Goal: Task Accomplishment & Management: Complete application form

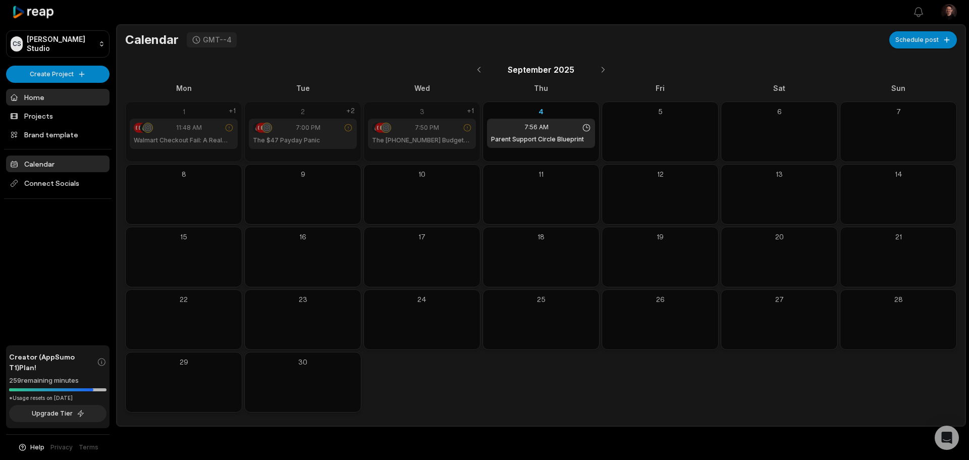
click at [46, 93] on link "Home" at bounding box center [57, 97] width 103 height 17
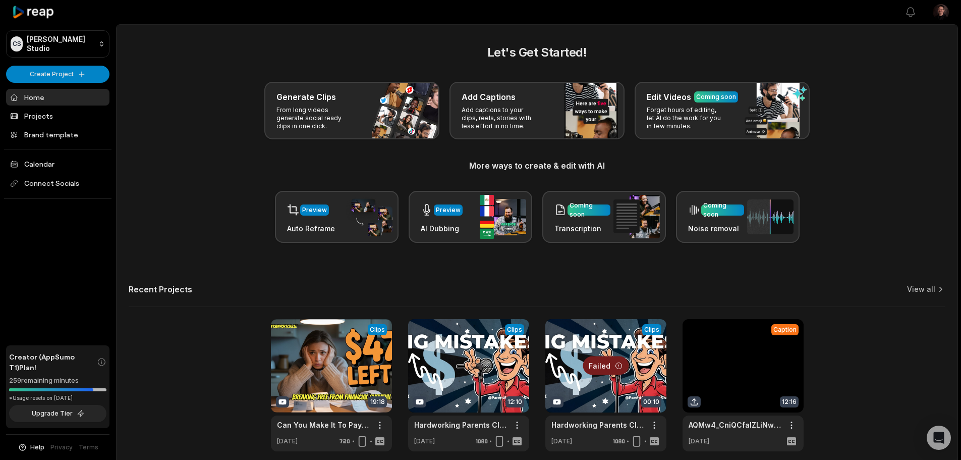
click at [340, 345] on link at bounding box center [331, 385] width 121 height 132
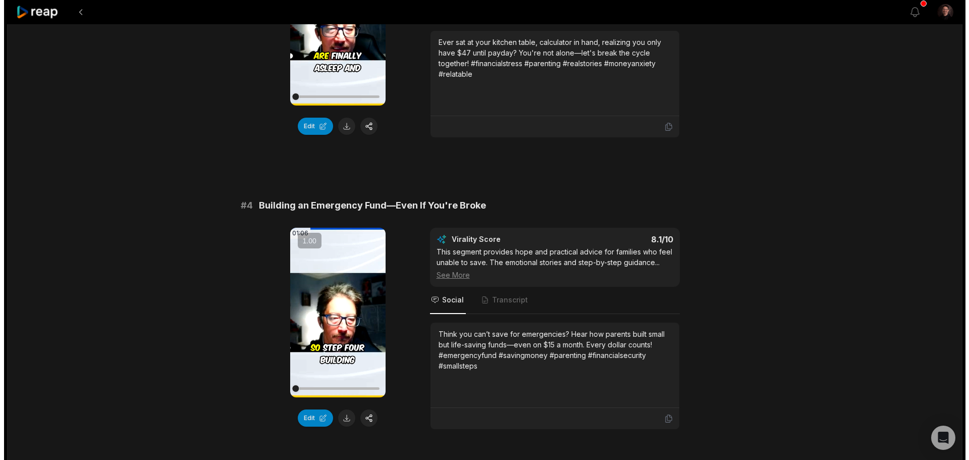
scroll to position [1110, 0]
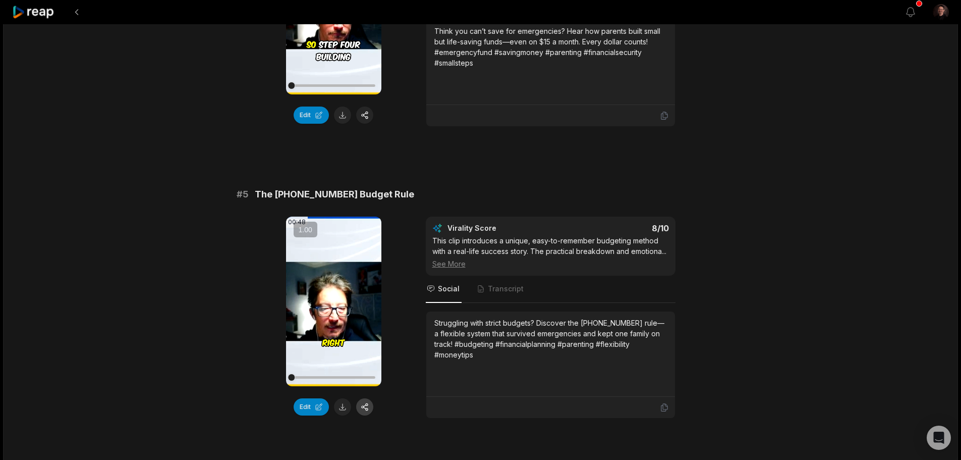
click at [360, 402] on button "button" at bounding box center [364, 406] width 17 height 17
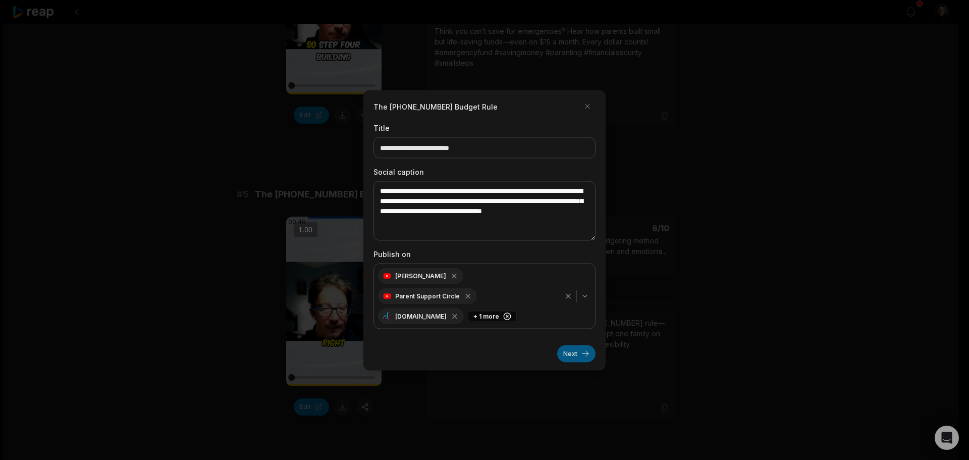
click at [570, 345] on button "Next" at bounding box center [576, 353] width 38 height 17
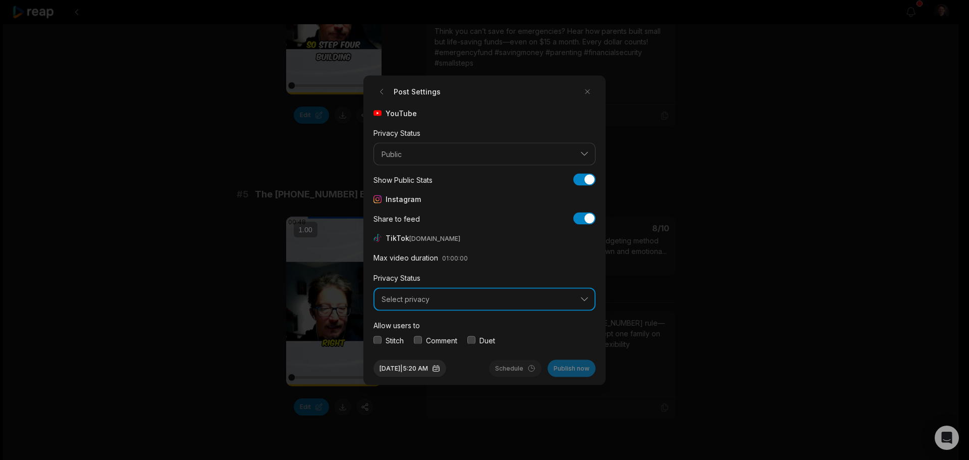
click at [575, 298] on button "Select privacy" at bounding box center [484, 299] width 222 height 23
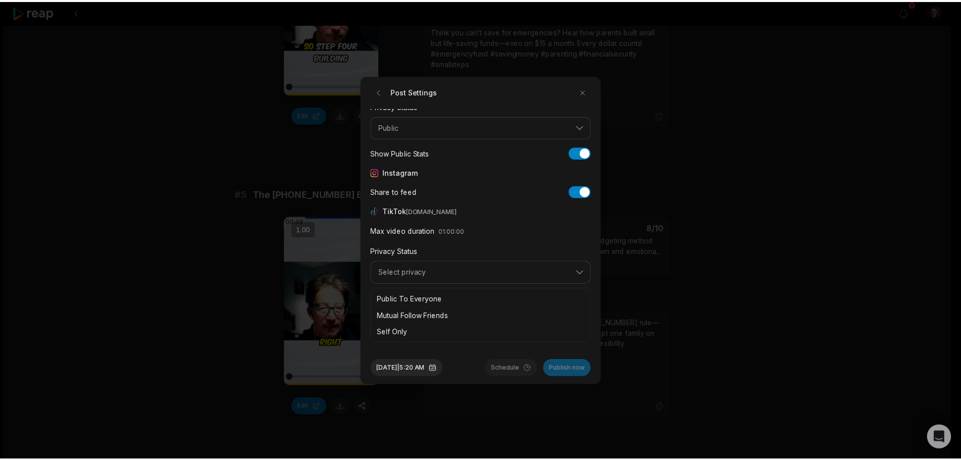
scroll to position [38, 0]
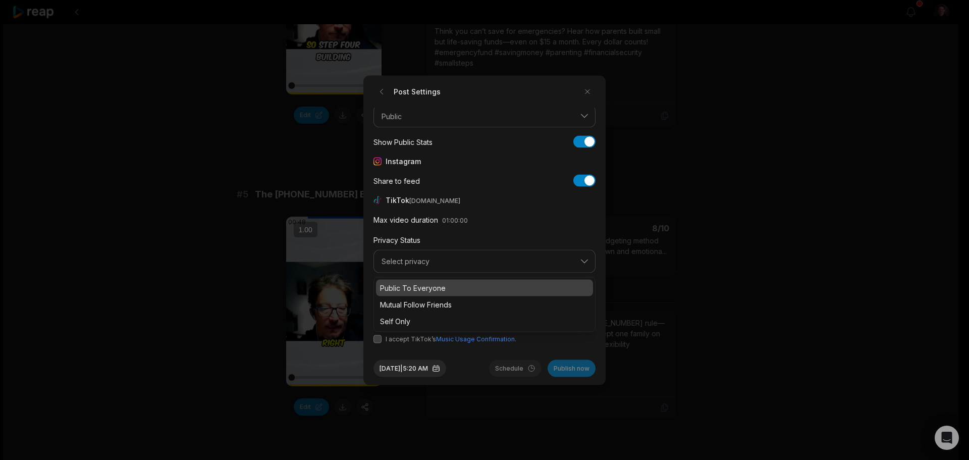
click at [471, 289] on p "Public To Everyone" at bounding box center [484, 287] width 209 height 11
click at [378, 338] on button "button" at bounding box center [377, 338] width 8 height 8
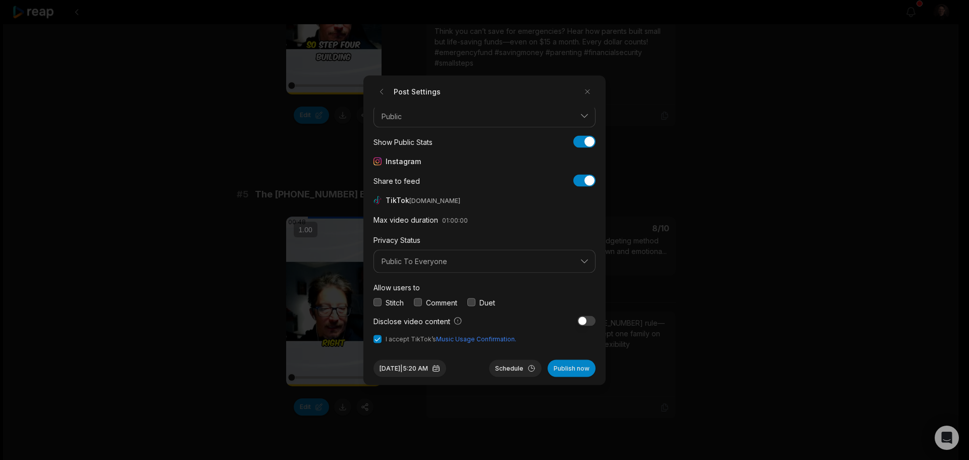
click at [379, 302] on button "button" at bounding box center [377, 302] width 8 height 8
click at [414, 302] on div "Stitch Comment Duet" at bounding box center [484, 302] width 222 height 11
click at [415, 301] on button "button" at bounding box center [418, 302] width 8 height 8
click at [473, 302] on button "button" at bounding box center [471, 302] width 8 height 8
click at [426, 361] on button "Sep 4, 2025 | 5:20 AM" at bounding box center [409, 367] width 73 height 17
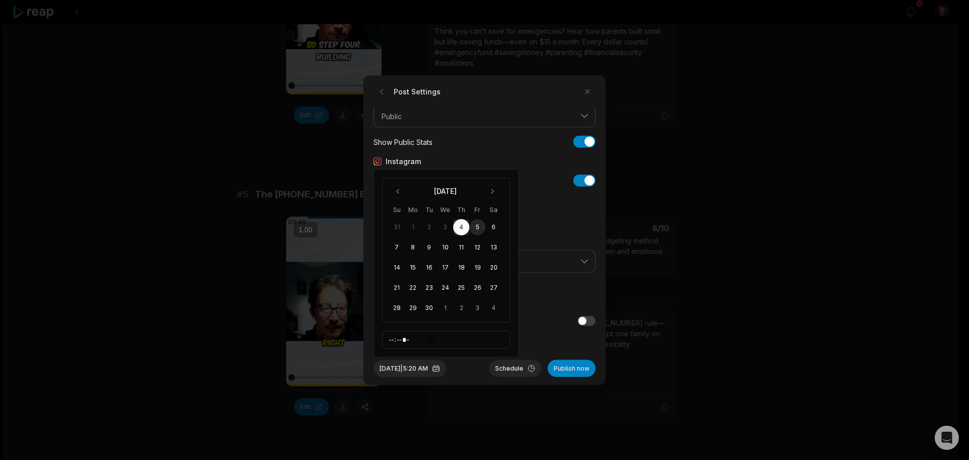
click at [476, 225] on button "5" at bounding box center [477, 227] width 16 height 16
click at [506, 372] on button "Schedule" at bounding box center [515, 367] width 52 height 17
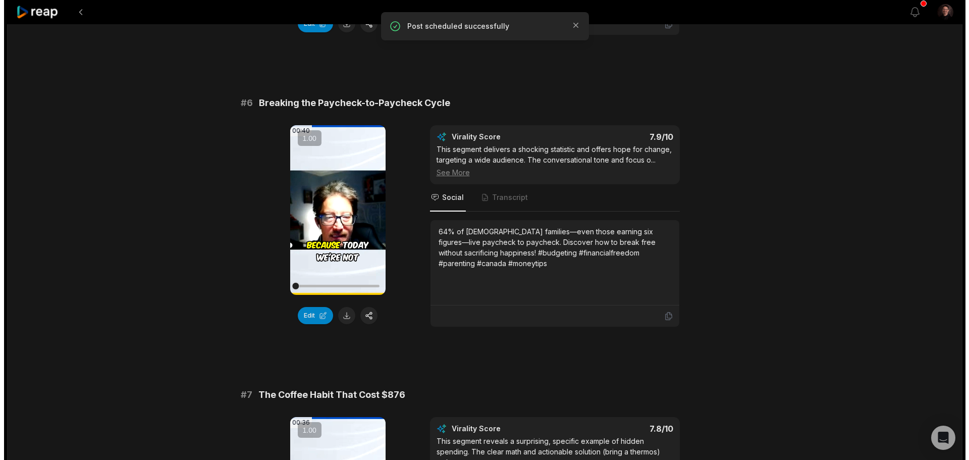
scroll to position [1514, 0]
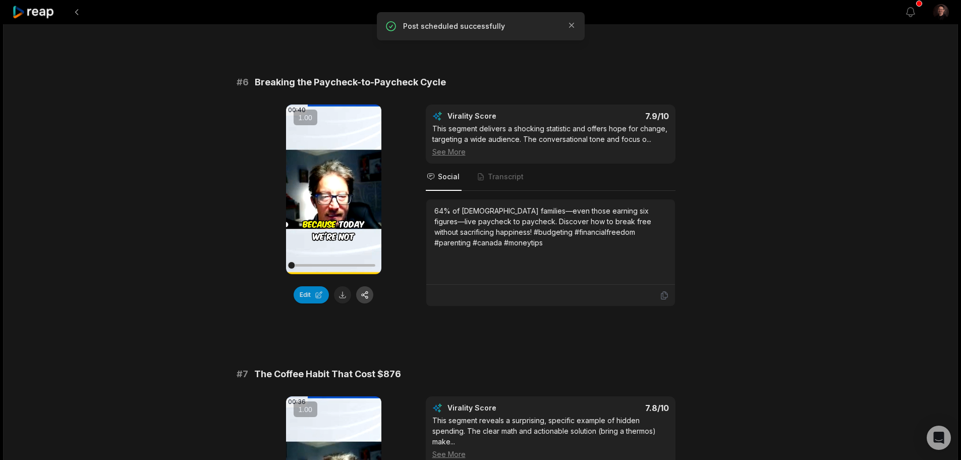
click at [370, 297] on button "button" at bounding box center [364, 294] width 17 height 17
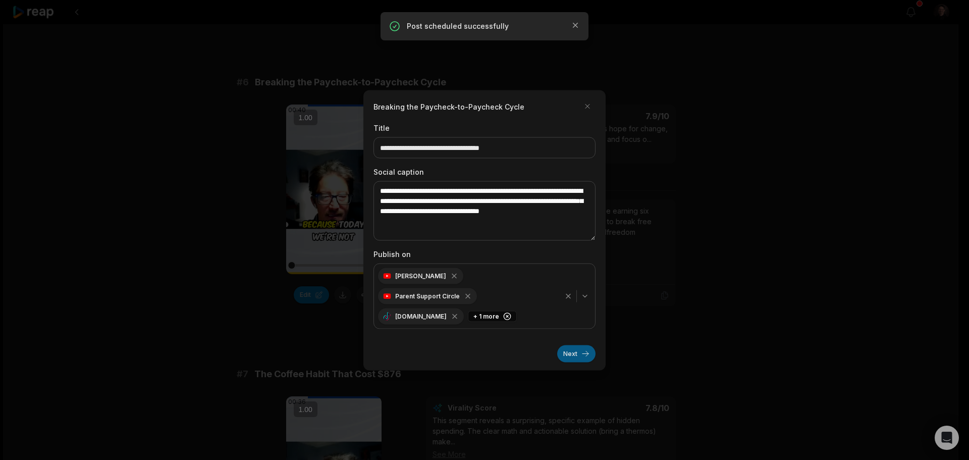
click at [584, 348] on button "Next" at bounding box center [576, 353] width 38 height 17
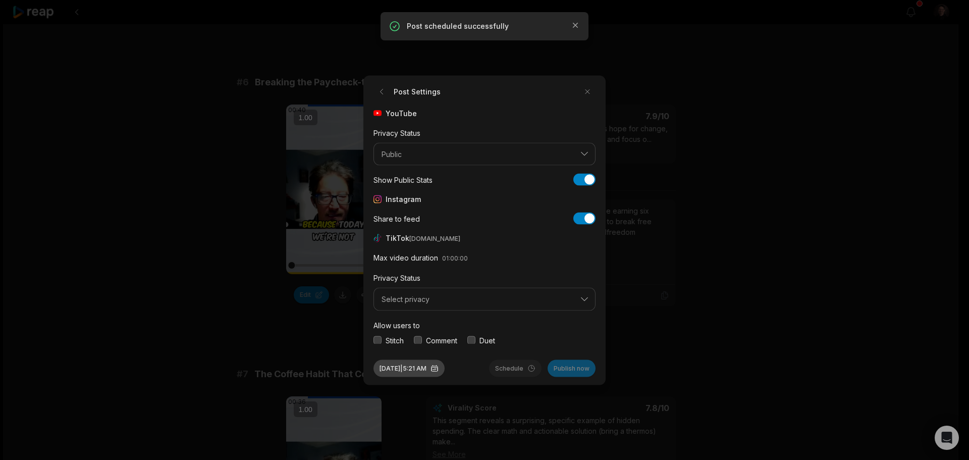
click at [407, 363] on button "Sep 4, 2025 | 5:21 AM" at bounding box center [408, 367] width 71 height 17
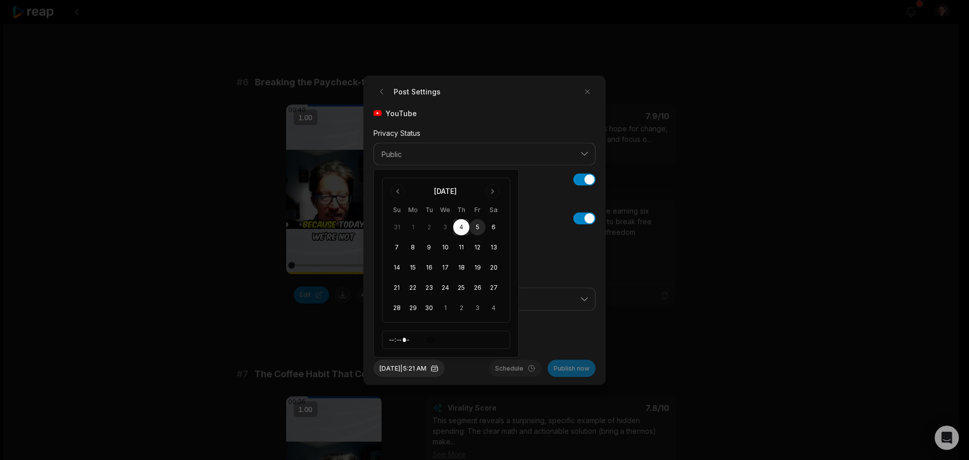
click at [480, 224] on button "5" at bounding box center [477, 227] width 16 height 16
click at [429, 344] on input "*****" at bounding box center [446, 339] width 128 height 18
type input "*****"
click at [543, 309] on button "Select privacy" at bounding box center [484, 299] width 222 height 23
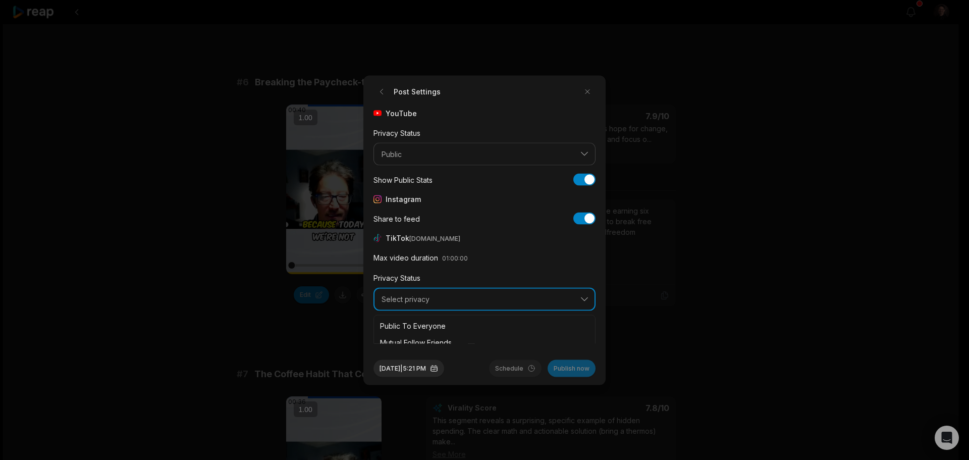
click at [477, 297] on span "Select privacy" at bounding box center [477, 299] width 192 height 9
click at [456, 302] on span "Select privacy" at bounding box center [477, 299] width 192 height 9
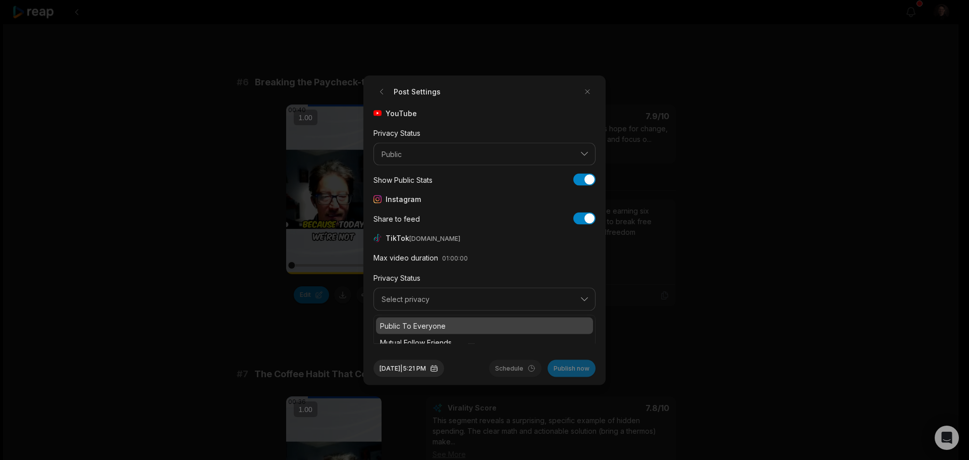
click at [426, 324] on p "Public To Everyone" at bounding box center [484, 325] width 209 height 11
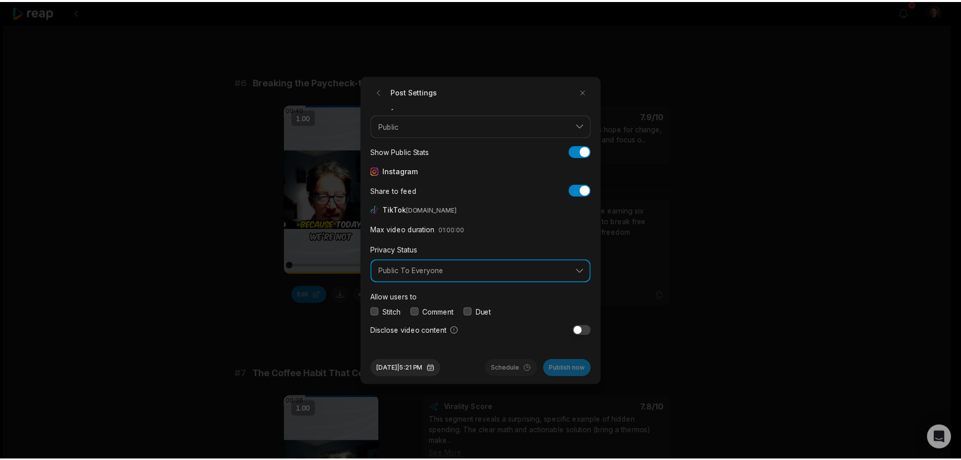
scroll to position [38, 0]
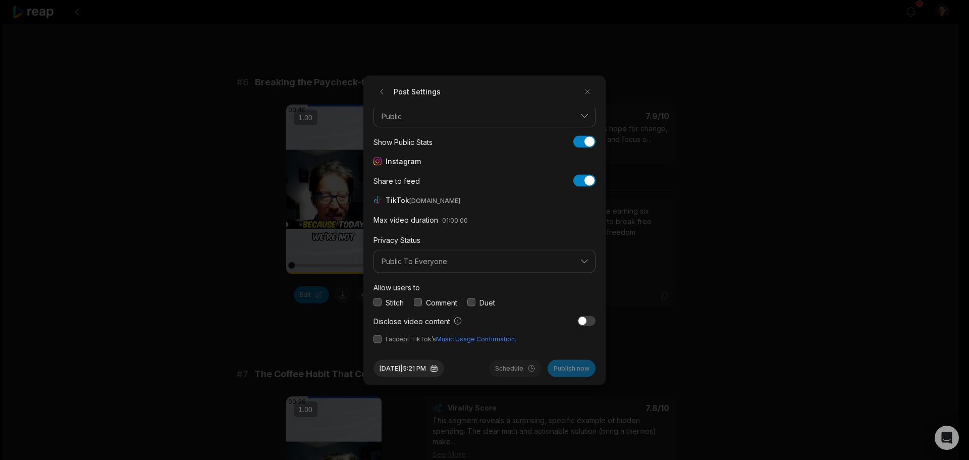
click at [379, 300] on button "button" at bounding box center [377, 302] width 8 height 8
click at [421, 301] on button "button" at bounding box center [418, 302] width 8 height 8
click at [473, 302] on button "button" at bounding box center [471, 302] width 8 height 8
click at [380, 339] on button "button" at bounding box center [377, 338] width 8 height 8
click at [499, 367] on button "Schedule" at bounding box center [515, 367] width 52 height 17
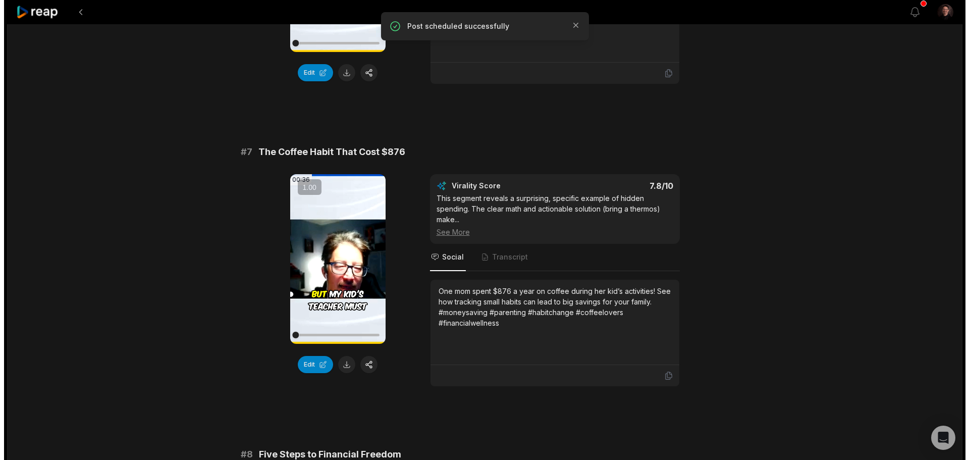
scroll to position [1766, 0]
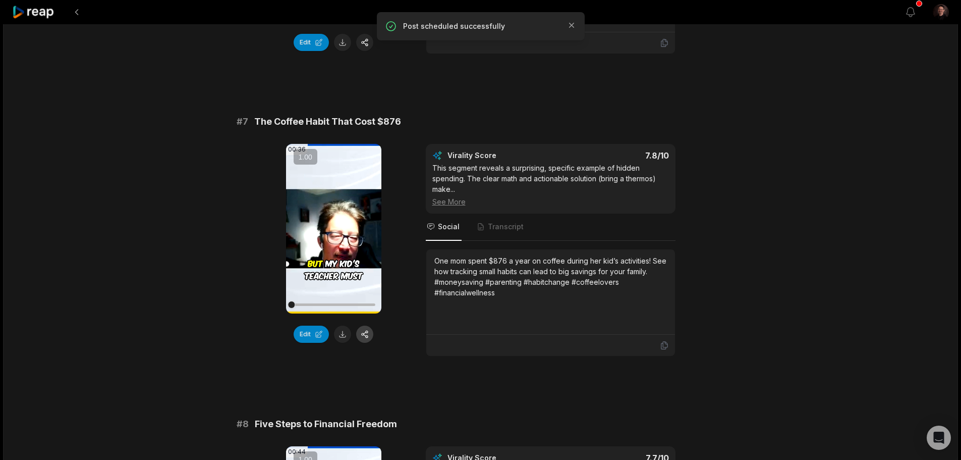
click at [369, 339] on button "button" at bounding box center [364, 333] width 17 height 17
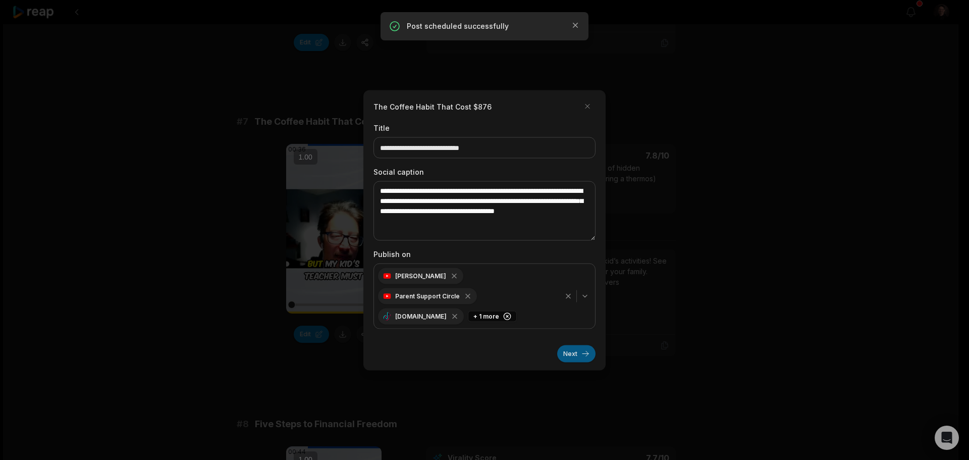
click at [574, 345] on button "Next" at bounding box center [576, 353] width 38 height 17
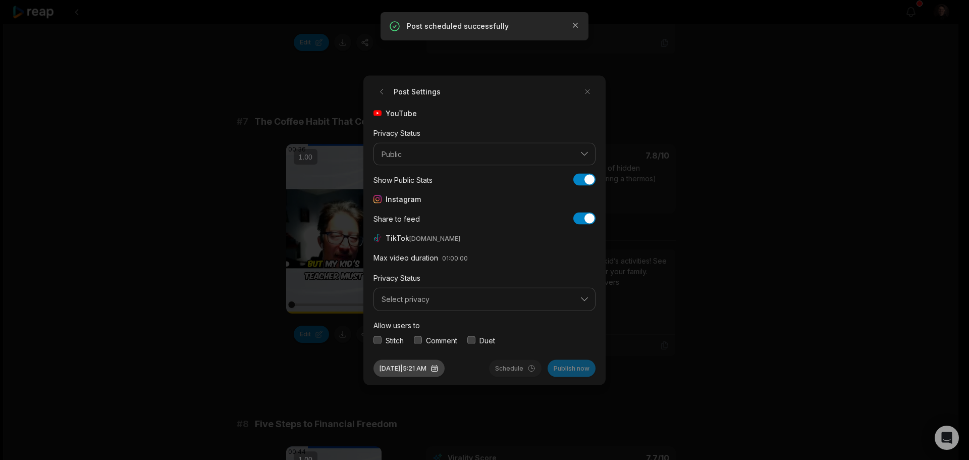
click at [444, 364] on button "Sep 4, 2025 | 5:21 AM" at bounding box center [408, 367] width 71 height 17
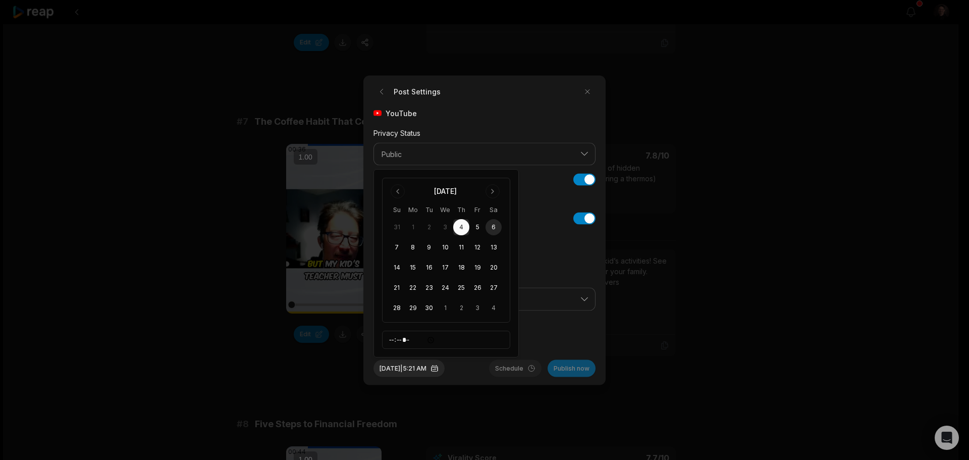
click at [493, 225] on button "6" at bounding box center [493, 227] width 16 height 16
click at [398, 338] on input "*****" at bounding box center [446, 339] width 128 height 18
type input "*****"
click at [468, 369] on div "Sep 6, 2025 | 7:21 AM Schedule Publish now" at bounding box center [484, 363] width 222 height 25
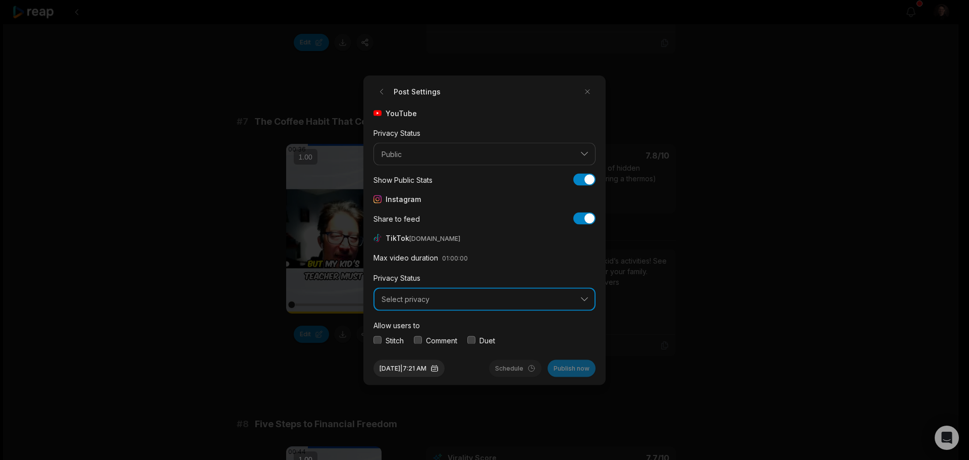
click at [445, 298] on span "Select privacy" at bounding box center [477, 299] width 192 height 9
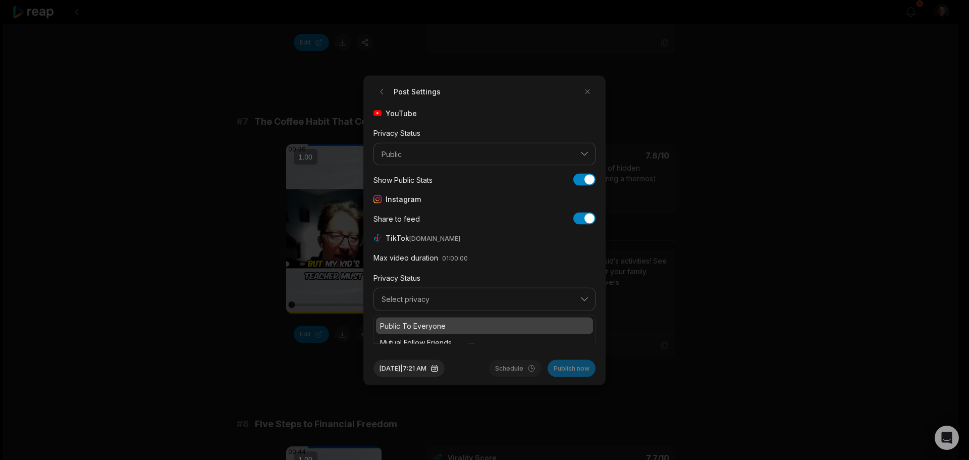
click at [430, 320] on p "Public To Everyone" at bounding box center [484, 325] width 209 height 11
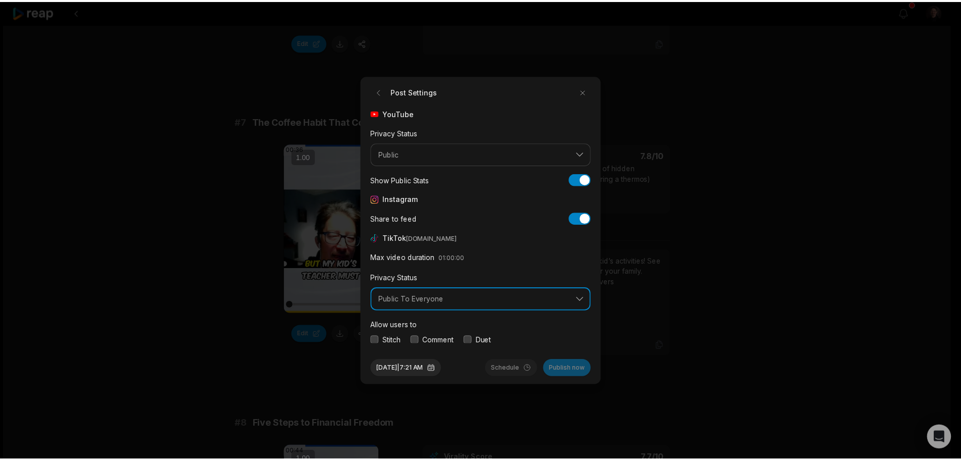
scroll to position [38, 0]
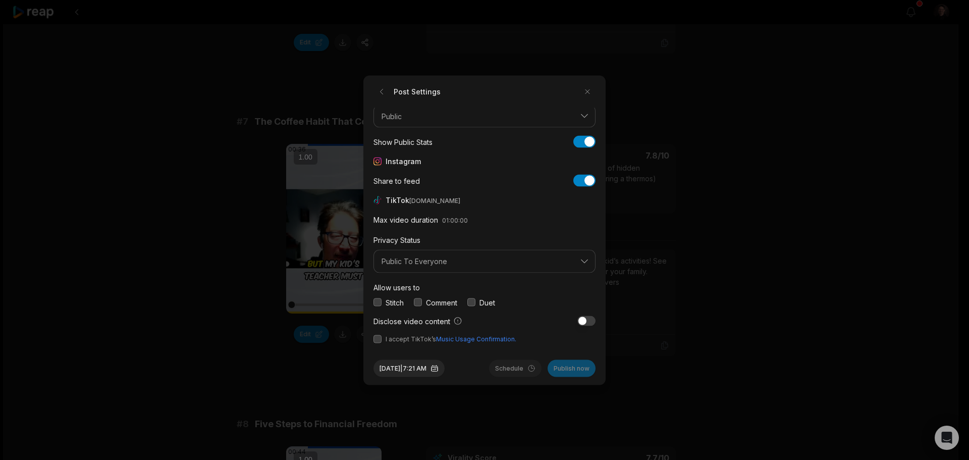
click at [375, 301] on button "button" at bounding box center [377, 302] width 8 height 8
click at [420, 303] on button "button" at bounding box center [418, 302] width 8 height 8
click at [470, 305] on button "button" at bounding box center [471, 302] width 8 height 8
click at [383, 340] on span "I accept TikTok’s Music Usage Confirmation." at bounding box center [484, 338] width 222 height 9
click at [375, 339] on button "button" at bounding box center [377, 338] width 8 height 8
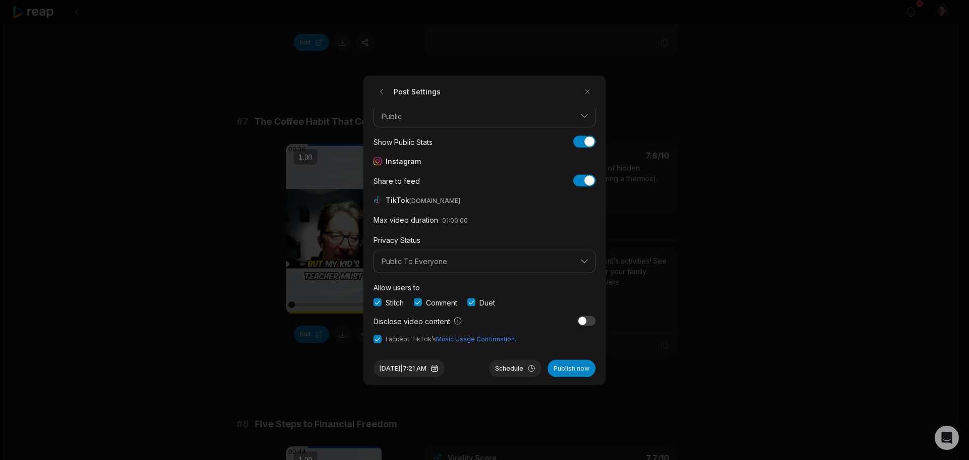
click at [488, 364] on div "Sep 6, 2025 | 7:21 AM Schedule Publish now" at bounding box center [484, 363] width 222 height 25
click at [496, 364] on button "Schedule" at bounding box center [515, 367] width 52 height 17
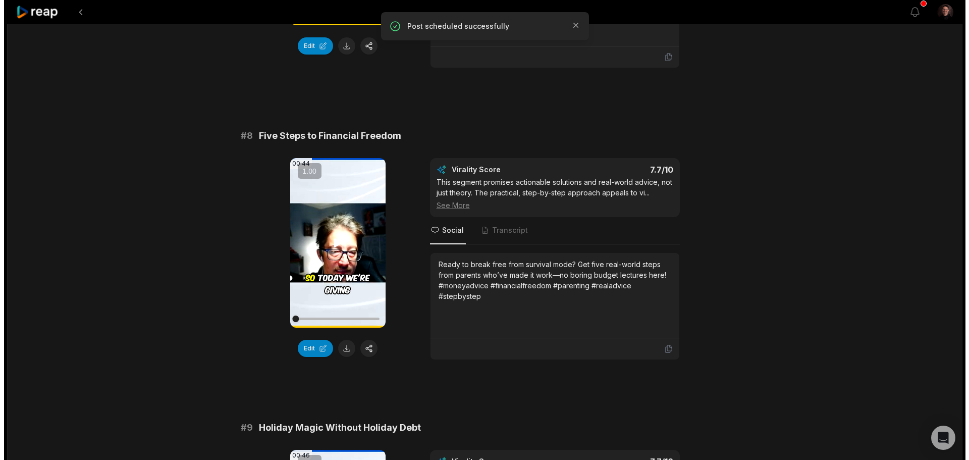
scroll to position [2119, 0]
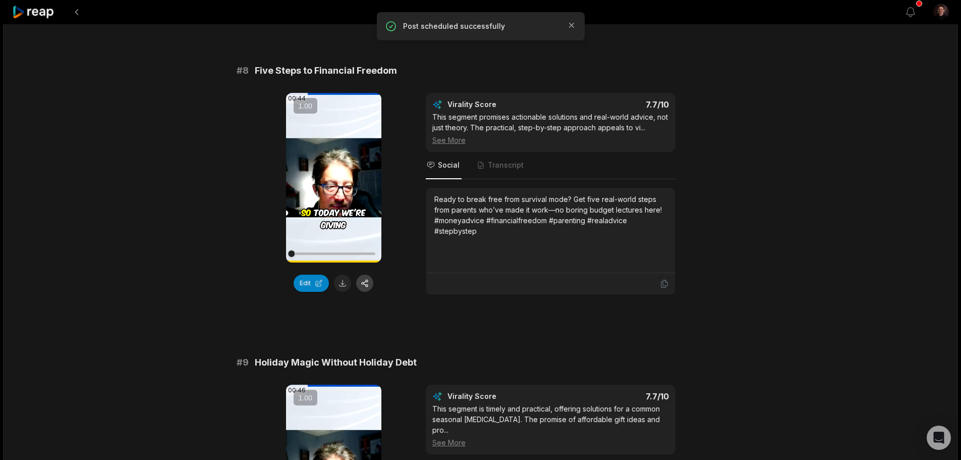
click at [364, 282] on button "button" at bounding box center [364, 282] width 17 height 17
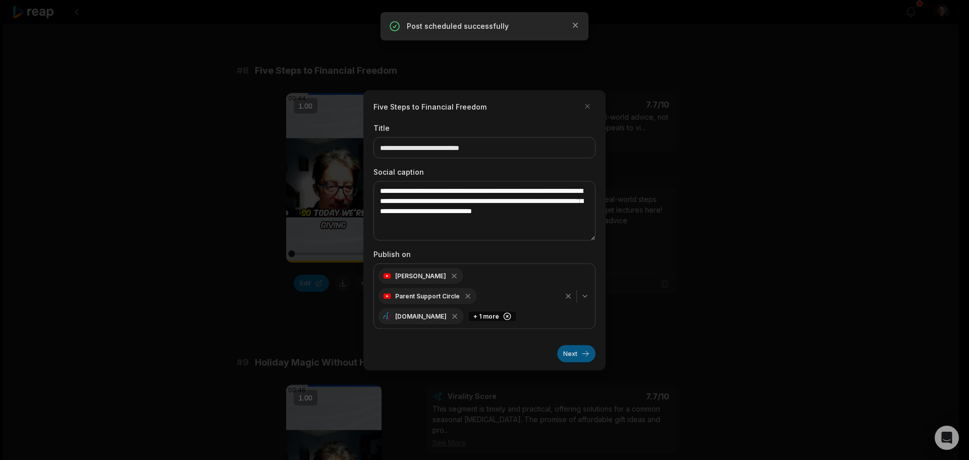
click at [582, 345] on button "Next" at bounding box center [576, 353] width 38 height 17
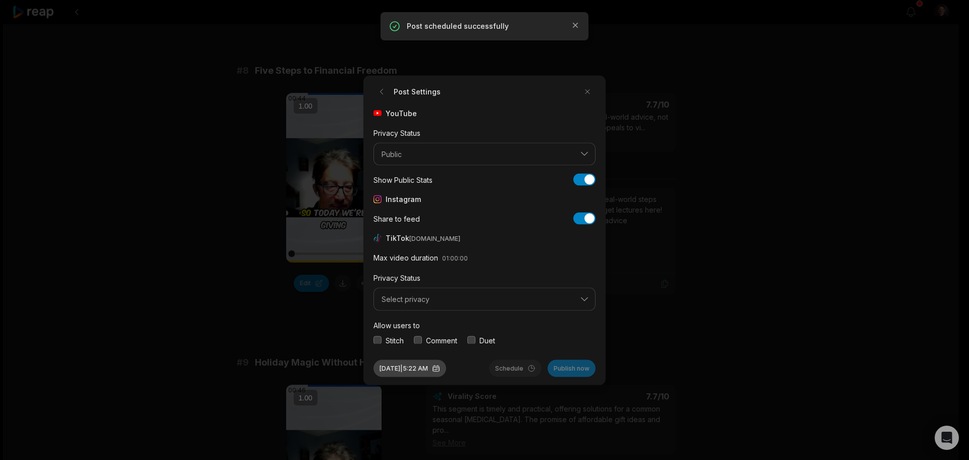
click at [422, 365] on button "Sep 4, 2025 | 5:22 AM" at bounding box center [409, 367] width 73 height 17
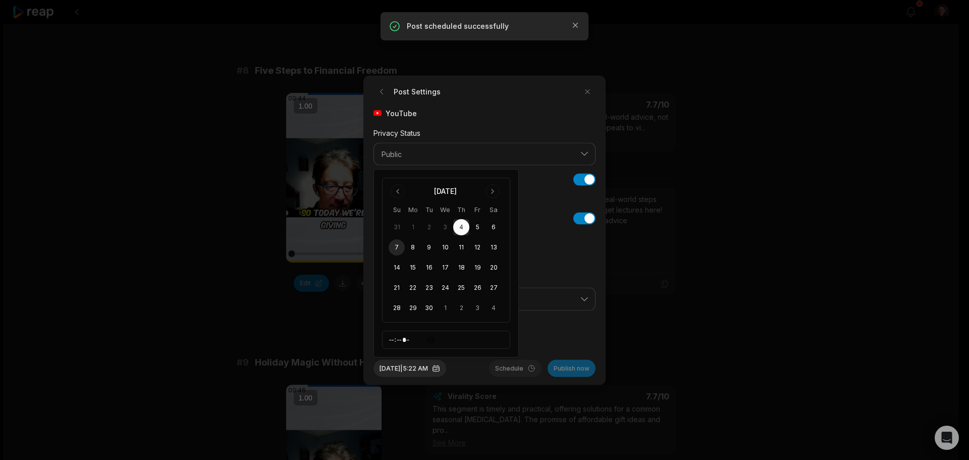
click at [398, 250] on button "7" at bounding box center [396, 247] width 16 height 16
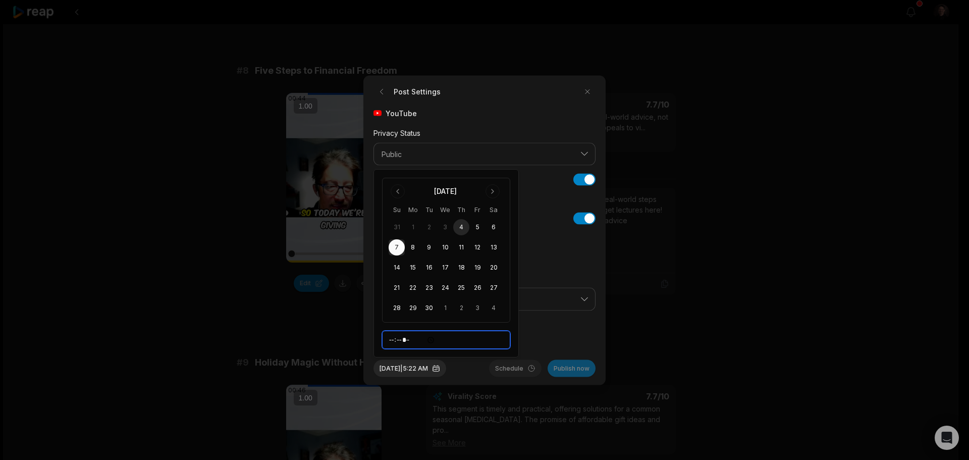
click at [395, 339] on input "*****" at bounding box center [446, 339] width 128 height 18
type input "*****"
click at [446, 366] on button "Sep 7, 2025 | 7:22 AM" at bounding box center [409, 367] width 73 height 17
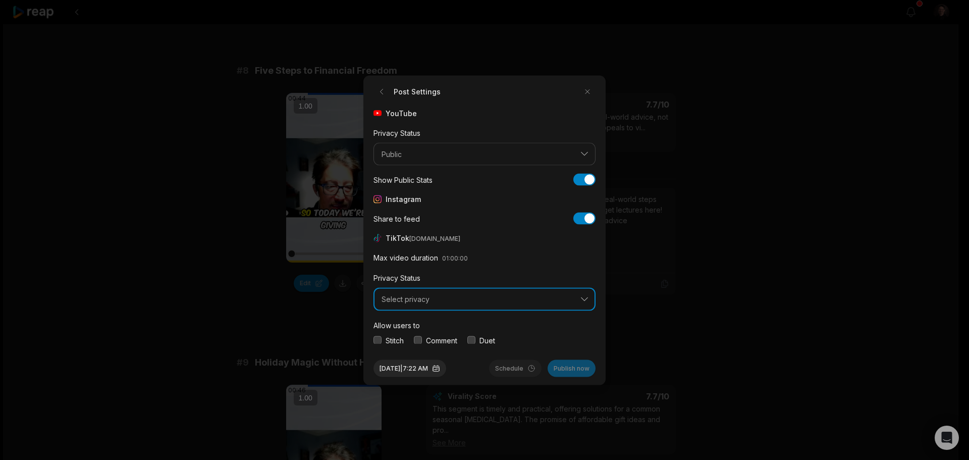
click at [406, 301] on span "Select privacy" at bounding box center [477, 299] width 192 height 9
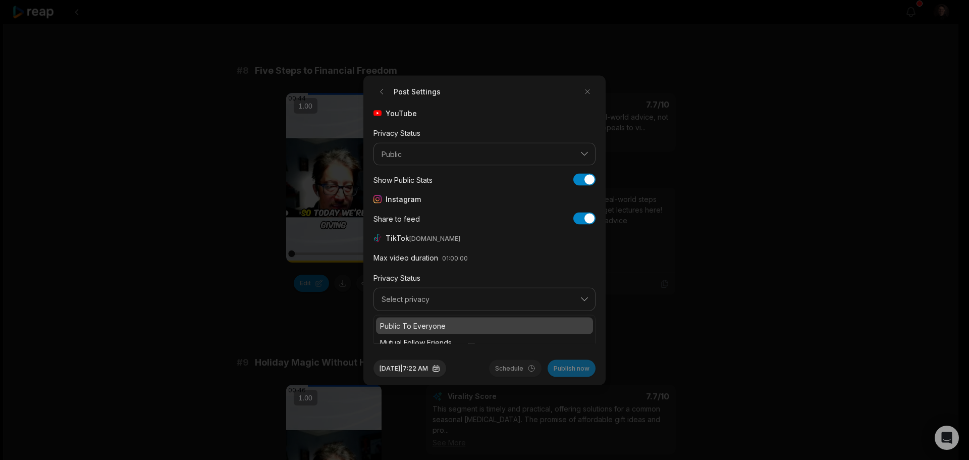
click at [413, 321] on p "Public To Everyone" at bounding box center [484, 325] width 209 height 11
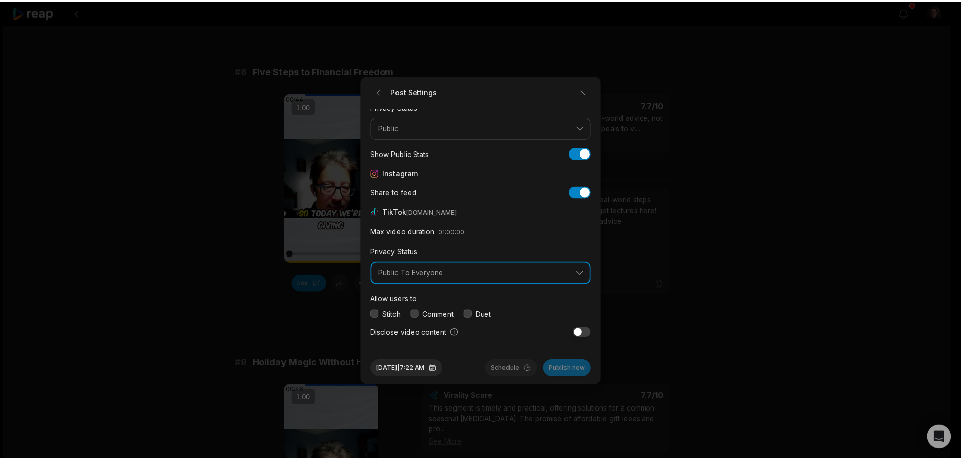
scroll to position [38, 0]
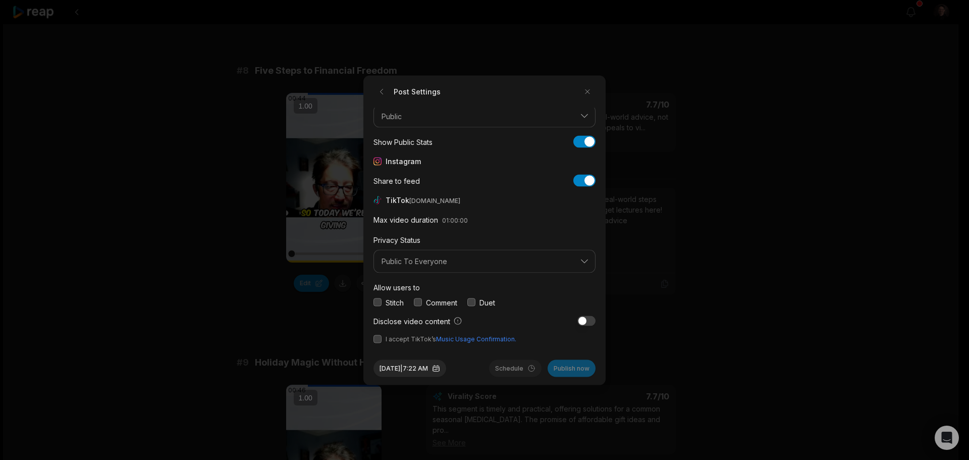
click at [377, 297] on div "Stitch" at bounding box center [388, 302] width 30 height 11
drag, startPoint x: 415, startPoint y: 299, endPoint x: 433, endPoint y: 307, distance: 19.7
click at [416, 299] on button "button" at bounding box center [418, 302] width 8 height 8
click at [473, 301] on button "button" at bounding box center [471, 302] width 8 height 8
click at [374, 338] on button "button" at bounding box center [377, 338] width 8 height 8
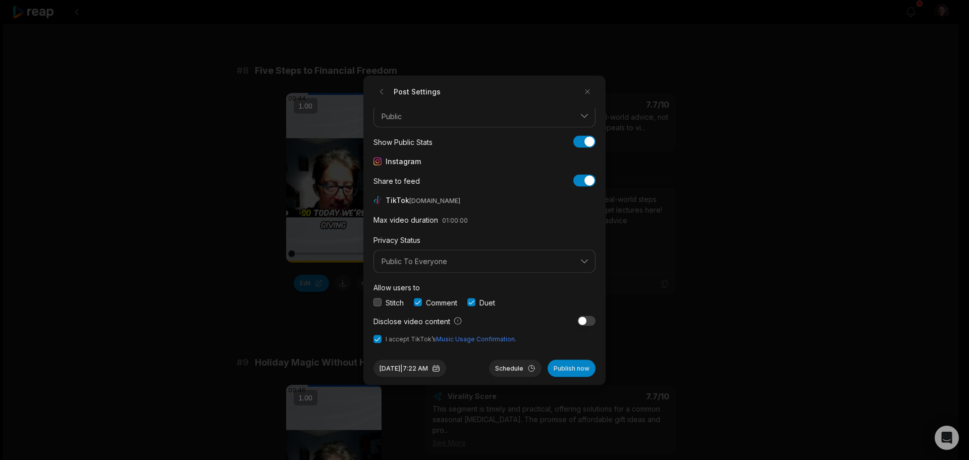
click at [518, 367] on button "Schedule" at bounding box center [515, 367] width 52 height 17
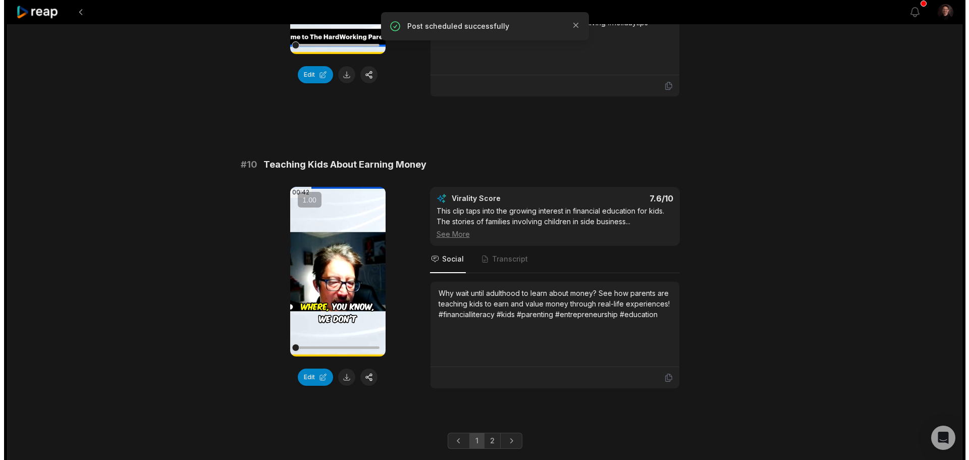
scroll to position [2638, 0]
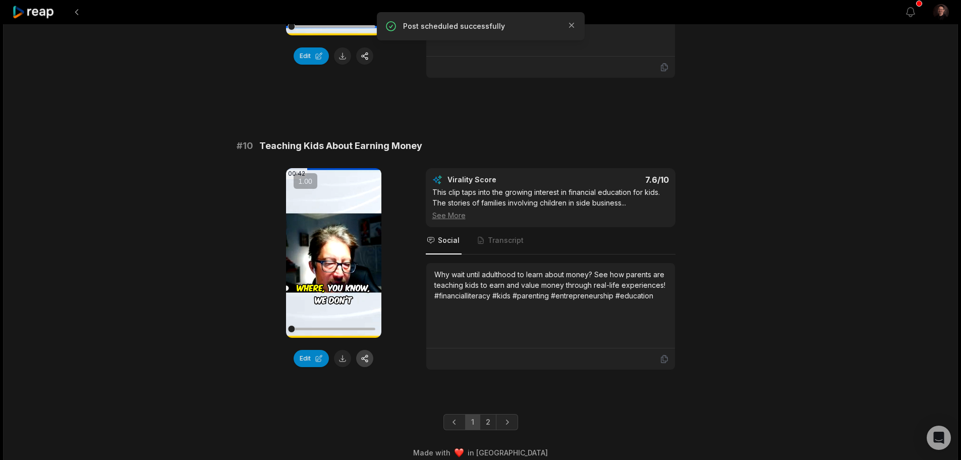
click at [364, 350] on button "button" at bounding box center [364, 358] width 17 height 17
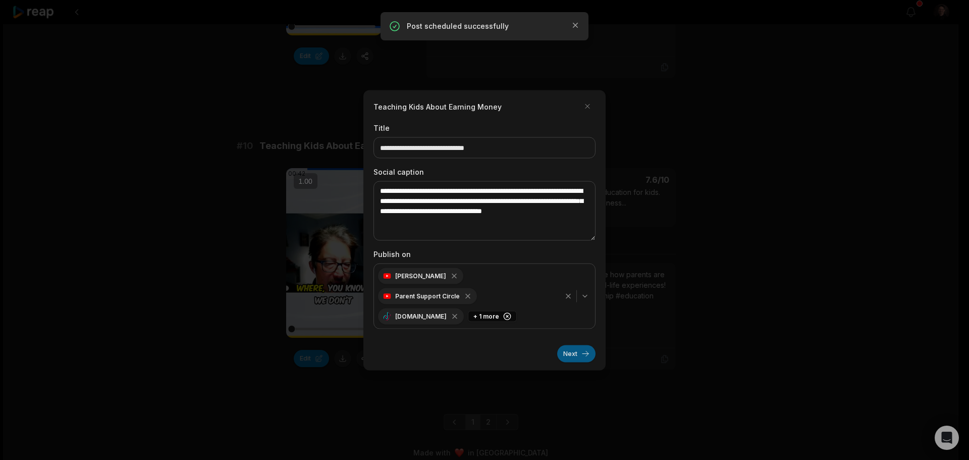
click at [581, 347] on button "Next" at bounding box center [576, 353] width 38 height 17
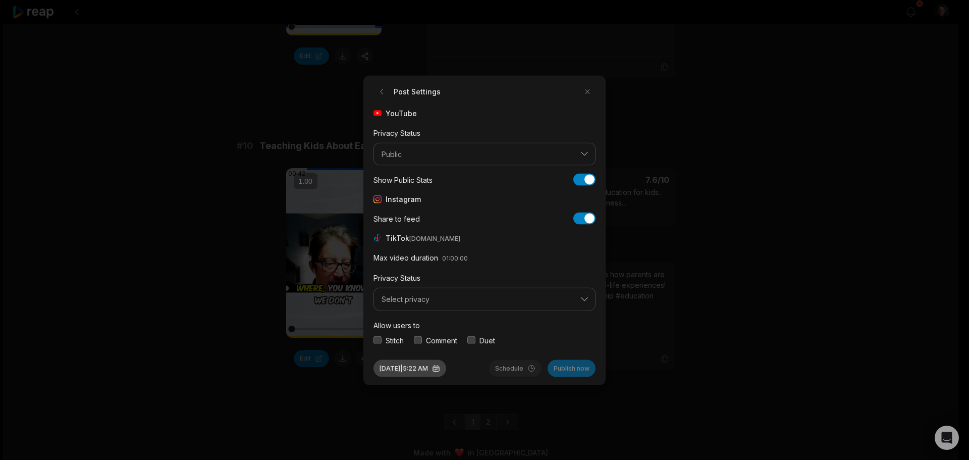
click at [415, 363] on button "Sep 4, 2025 | 5:22 AM" at bounding box center [409, 367] width 73 height 17
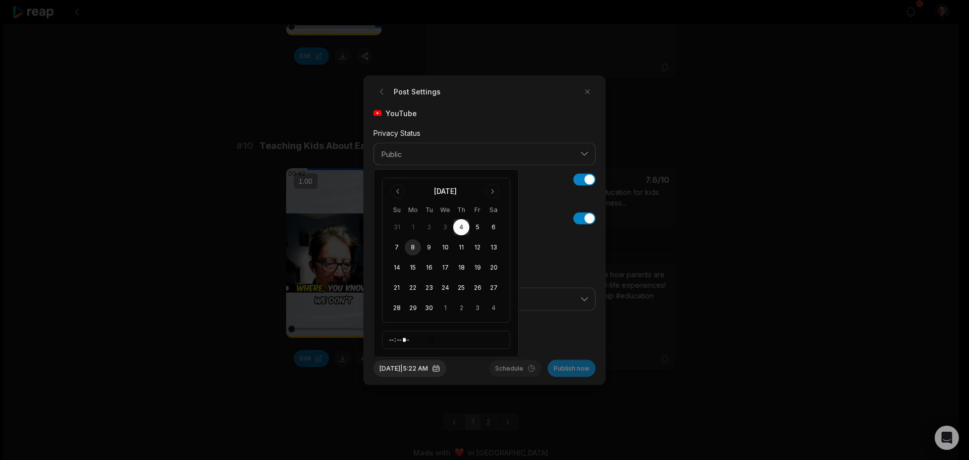
click at [411, 248] on button "8" at bounding box center [413, 247] width 16 height 16
click at [395, 338] on input "*****" at bounding box center [446, 339] width 128 height 18
type input "*****"
click at [477, 368] on div "Sep 8, 2025 | 7:22 AM Schedule Publish now" at bounding box center [484, 363] width 222 height 25
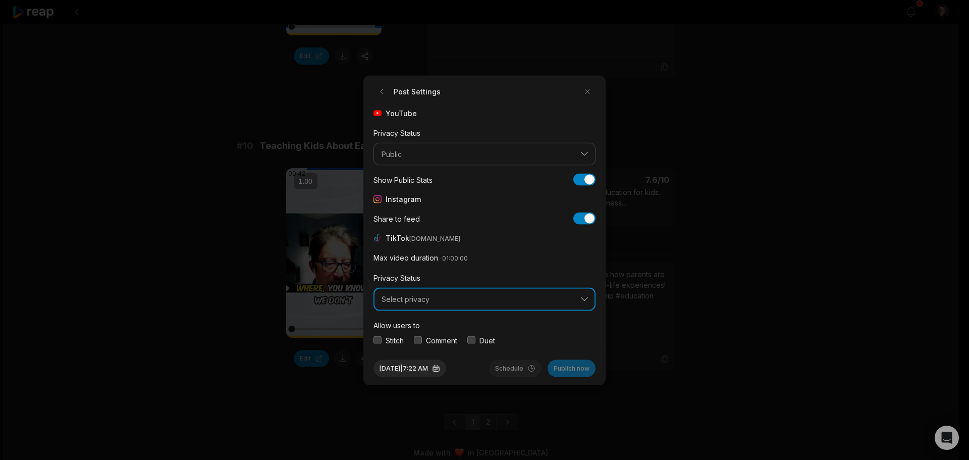
click at [463, 302] on span "Select privacy" at bounding box center [477, 299] width 192 height 9
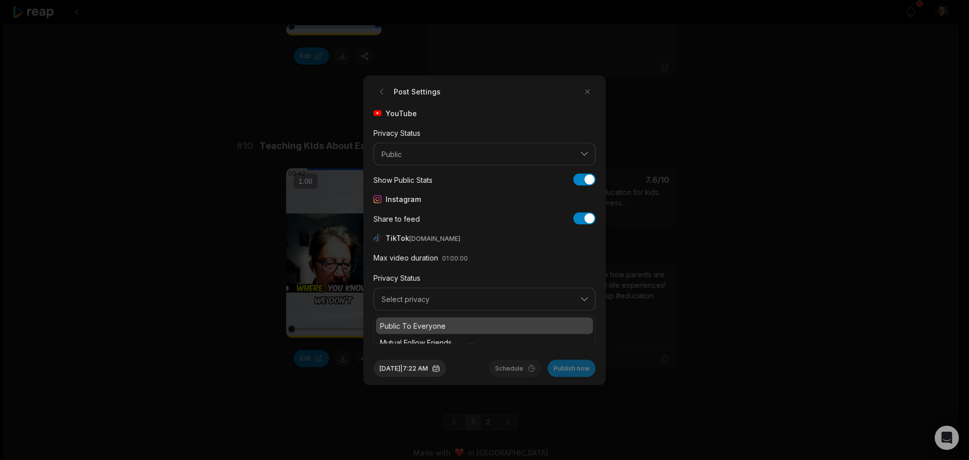
click at [442, 323] on p "Public To Everyone" at bounding box center [484, 325] width 209 height 11
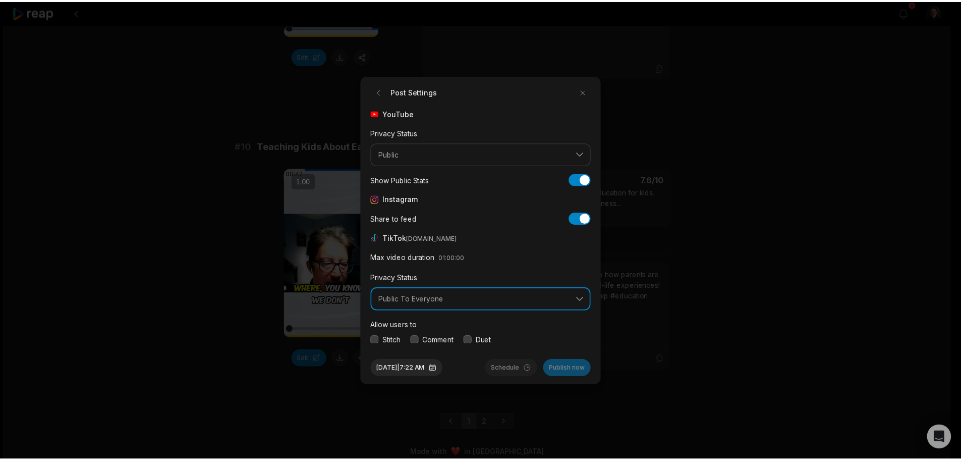
scroll to position [38, 0]
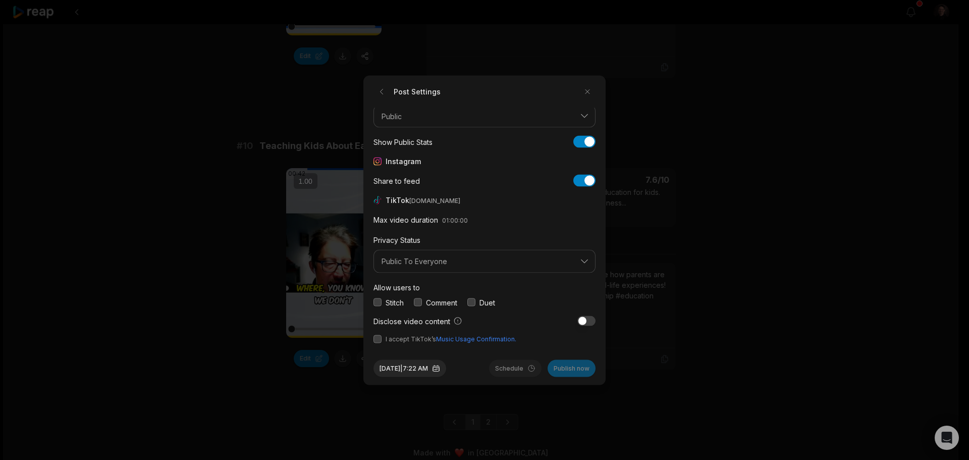
click at [475, 300] on button "button" at bounding box center [471, 302] width 8 height 8
click at [419, 300] on button "button" at bounding box center [418, 302] width 8 height 8
click at [380, 302] on button "button" at bounding box center [377, 302] width 8 height 8
click at [380, 337] on button "button" at bounding box center [377, 338] width 8 height 8
click at [500, 367] on button "Schedule" at bounding box center [515, 367] width 52 height 17
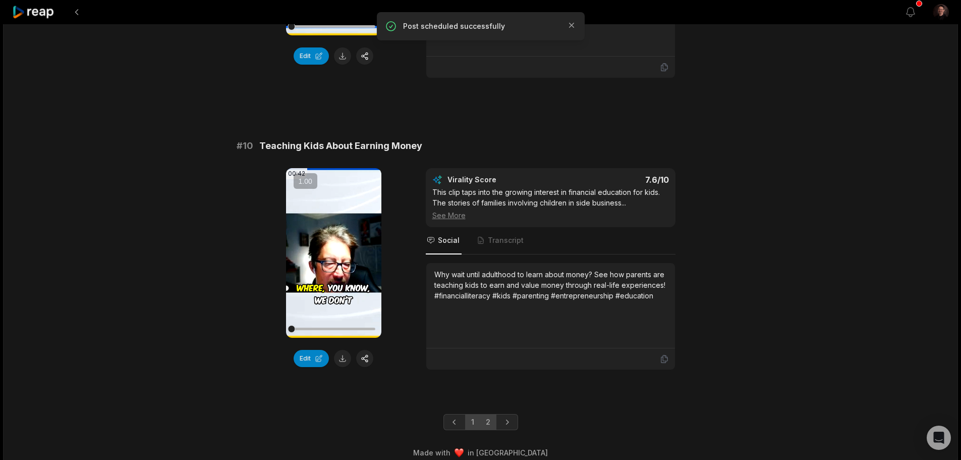
click at [490, 414] on link "2" at bounding box center [488, 422] width 17 height 16
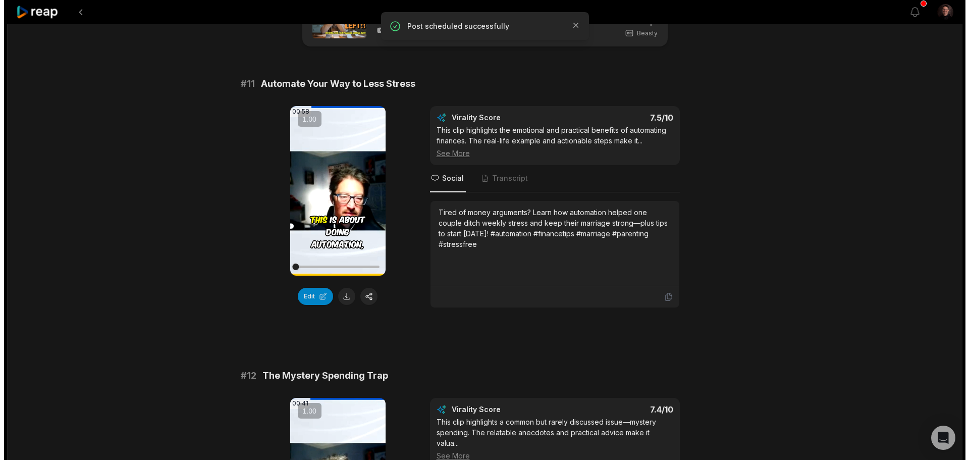
scroll to position [0, 0]
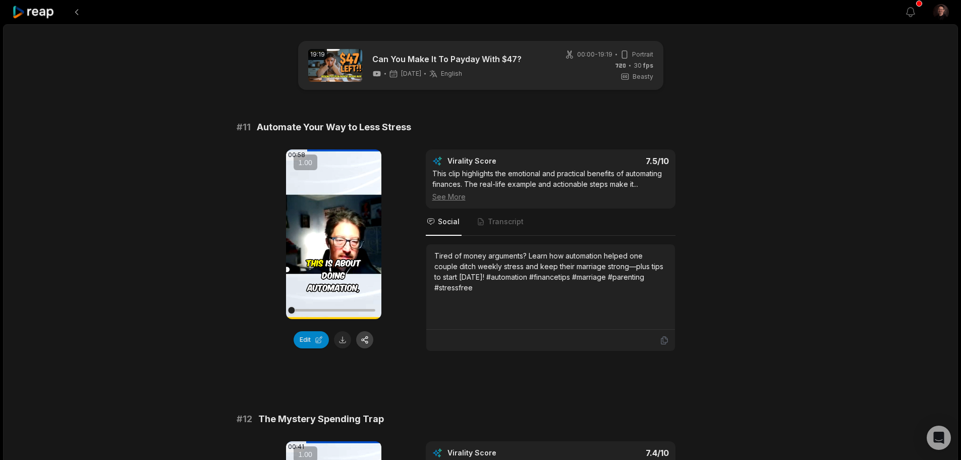
click at [364, 338] on button "button" at bounding box center [364, 339] width 17 height 17
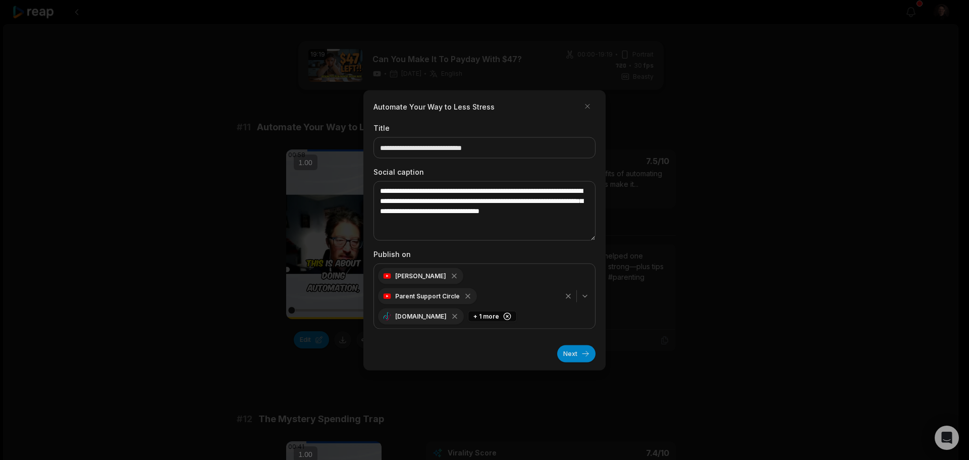
drag, startPoint x: 580, startPoint y: 344, endPoint x: 555, endPoint y: 343, distance: 24.7
click at [579, 345] on button "Next" at bounding box center [576, 353] width 38 height 17
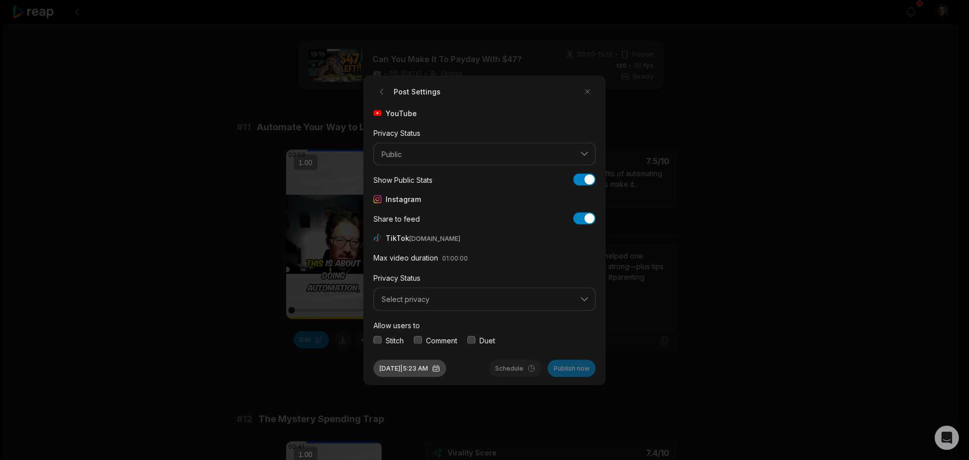
click at [402, 369] on button "[DATE] 5:23 AM" at bounding box center [409, 367] width 73 height 17
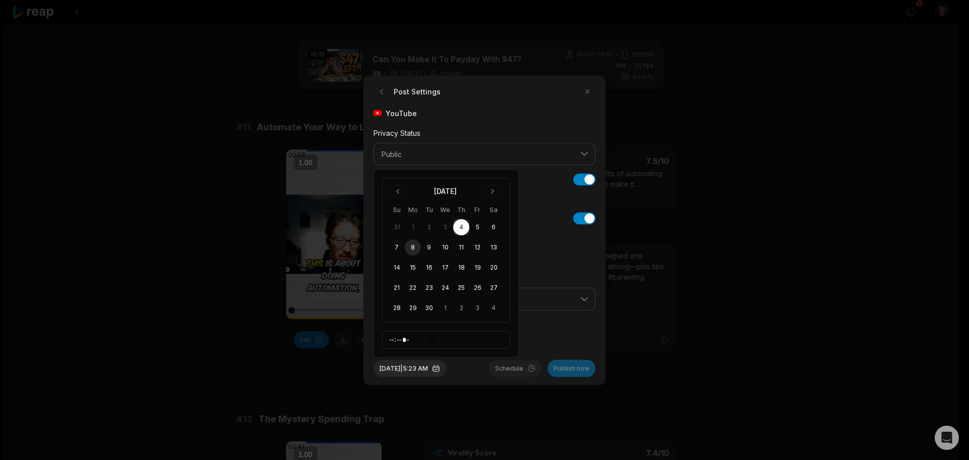
click at [409, 247] on button "8" at bounding box center [413, 247] width 16 height 16
click at [428, 340] on input "*****" at bounding box center [446, 339] width 128 height 18
type input "*****"
click at [537, 332] on div "Allow users to Stitch Comment Duet" at bounding box center [484, 331] width 222 height 27
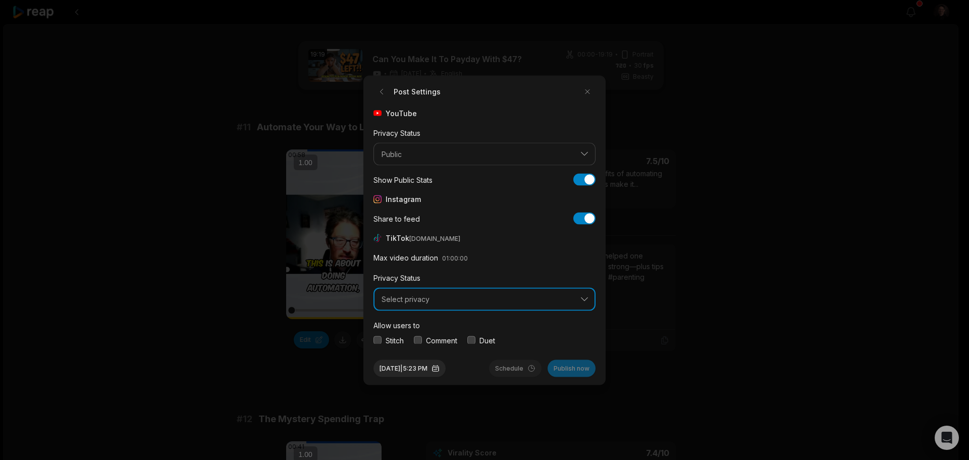
click at [465, 299] on span "Select privacy" at bounding box center [477, 299] width 192 height 9
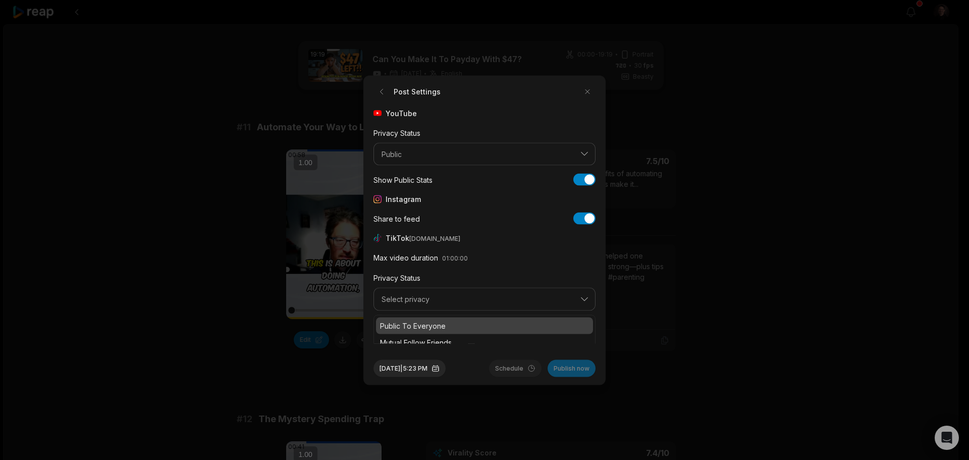
click at [437, 325] on p "Public To Everyone" at bounding box center [484, 325] width 209 height 11
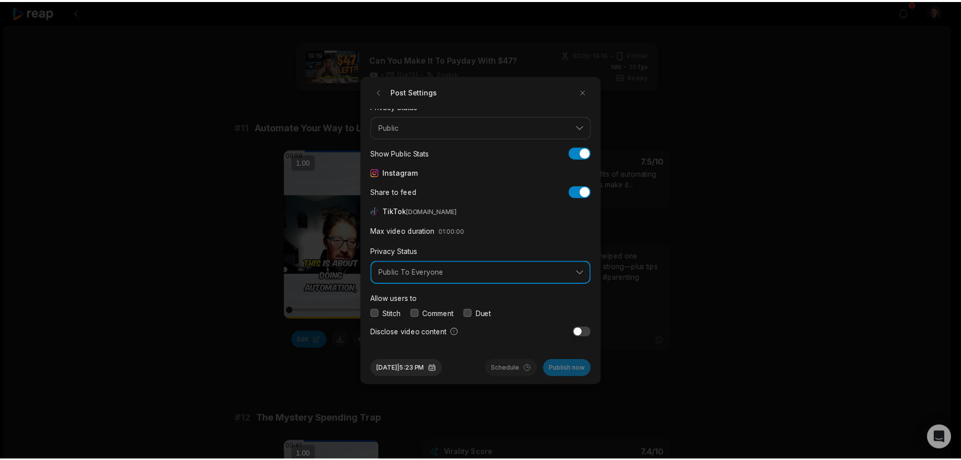
scroll to position [38, 0]
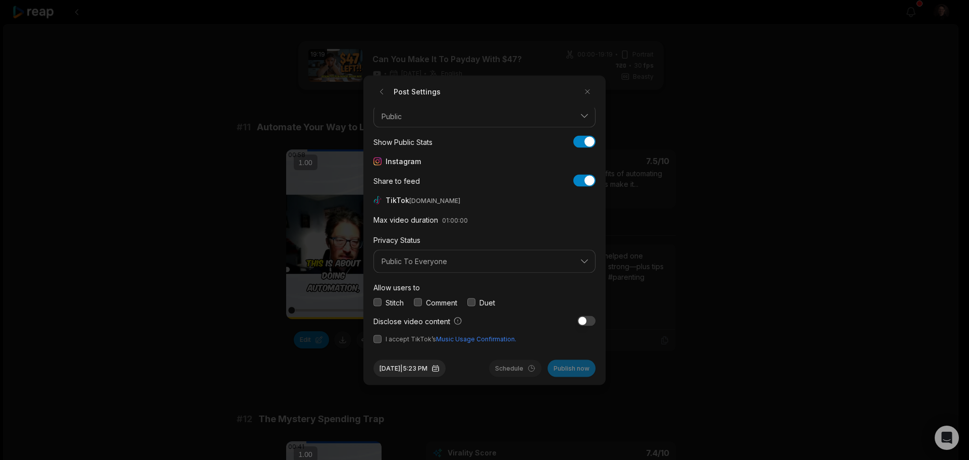
click at [377, 303] on button "button" at bounding box center [377, 302] width 8 height 8
click at [423, 301] on div "Comment" at bounding box center [435, 302] width 43 height 11
click at [415, 299] on button "button" at bounding box center [418, 302] width 8 height 8
click at [475, 301] on button "button" at bounding box center [471, 302] width 8 height 8
click at [378, 340] on button "button" at bounding box center [377, 338] width 8 height 8
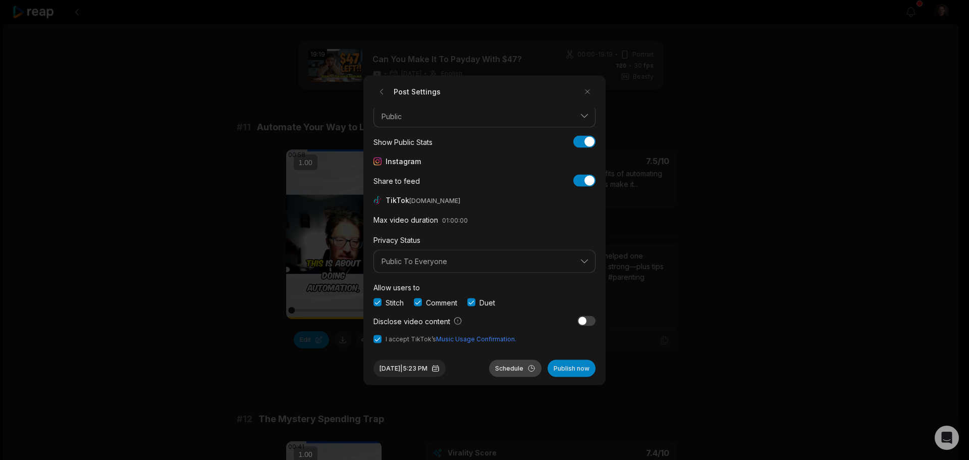
click at [506, 366] on button "Schedule" at bounding box center [515, 367] width 52 height 17
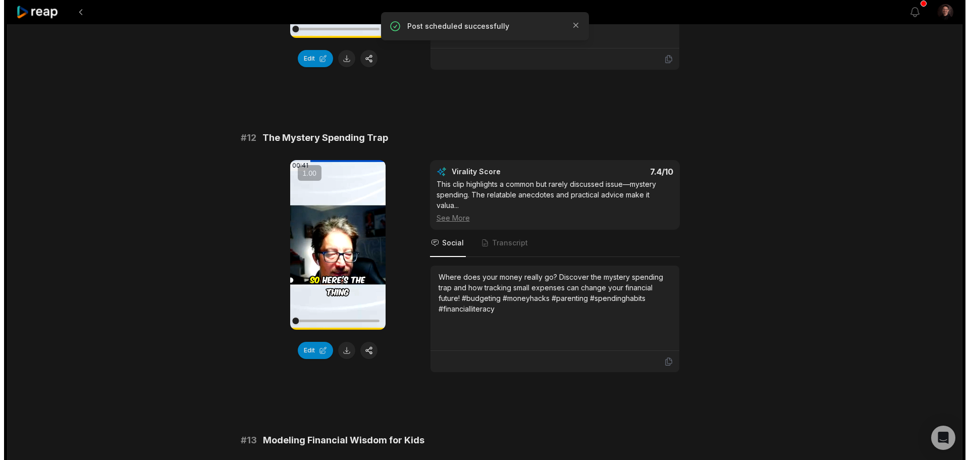
scroll to position [303, 0]
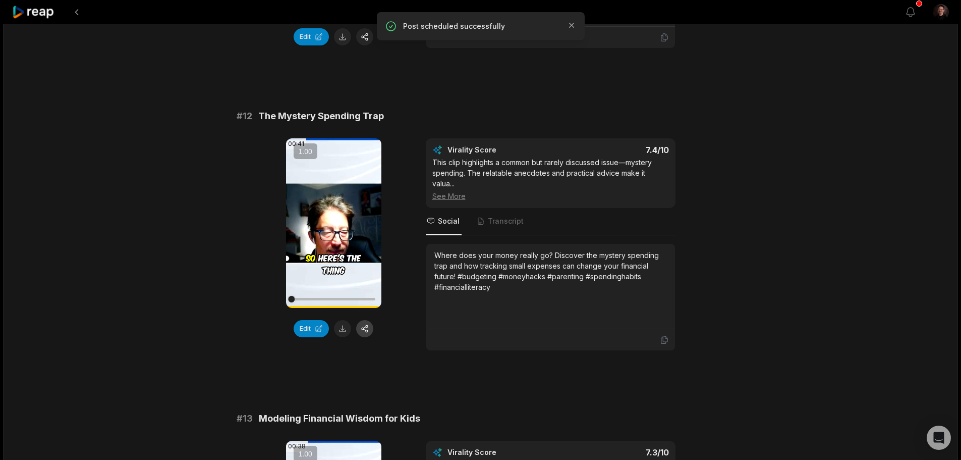
click at [365, 326] on button "button" at bounding box center [364, 328] width 17 height 17
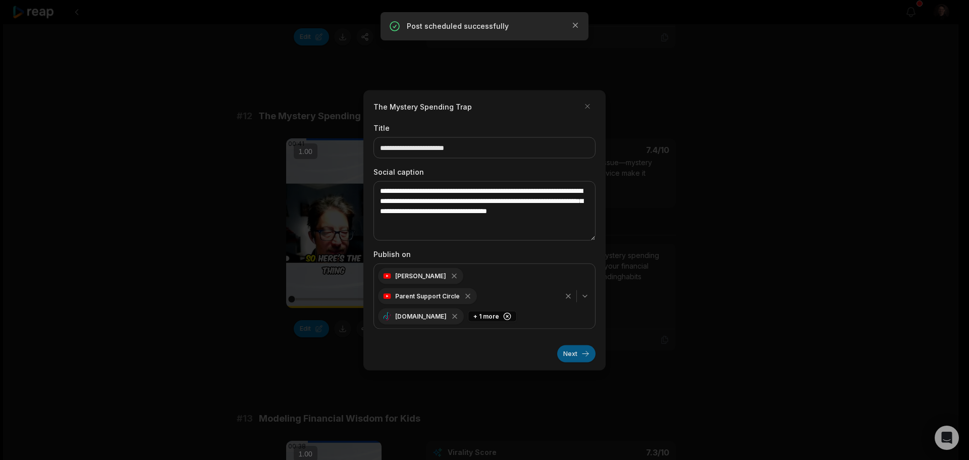
click at [567, 345] on button "Next" at bounding box center [576, 353] width 38 height 17
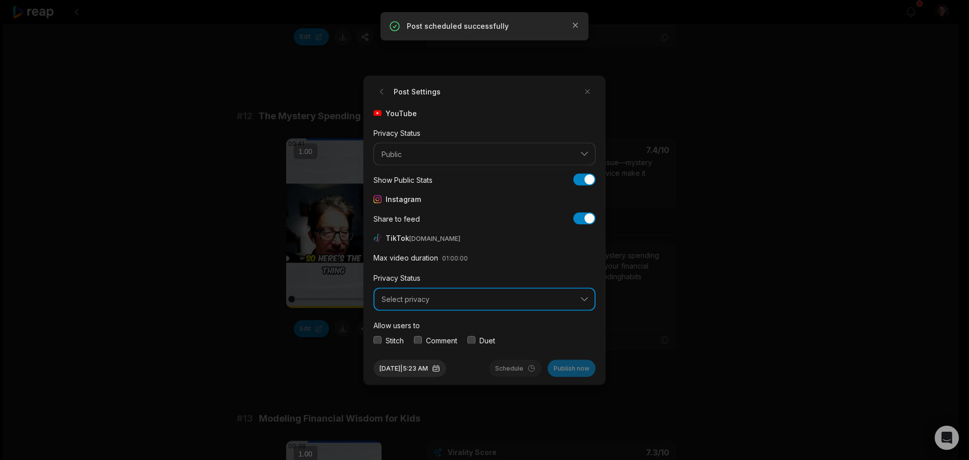
click at [459, 302] on span "Select privacy" at bounding box center [477, 299] width 192 height 9
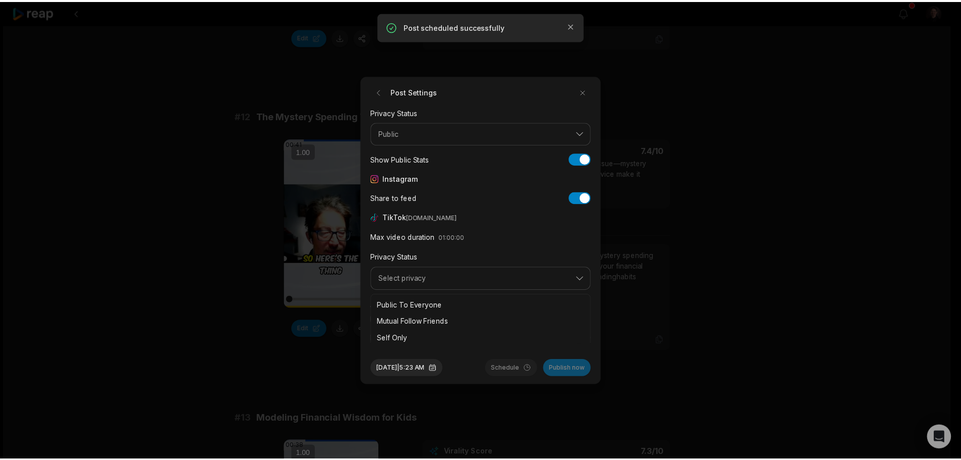
scroll to position [38, 0]
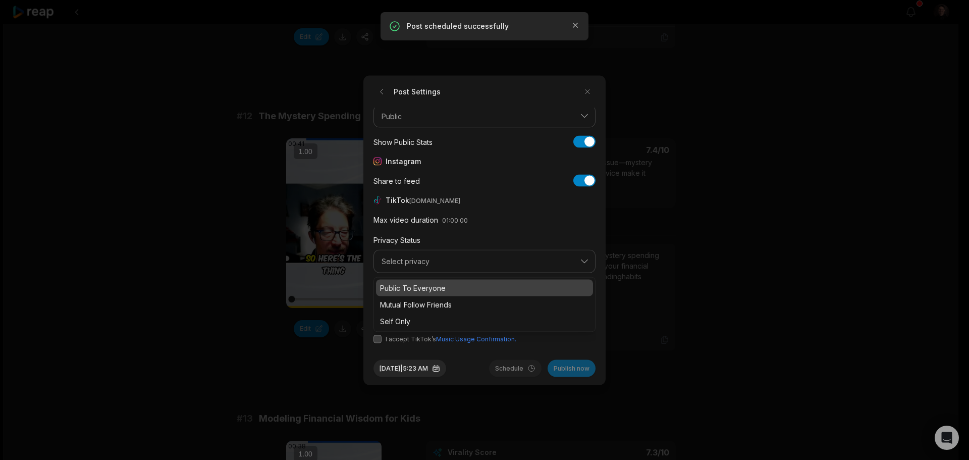
click at [435, 291] on p "Public To Everyone" at bounding box center [484, 287] width 209 height 11
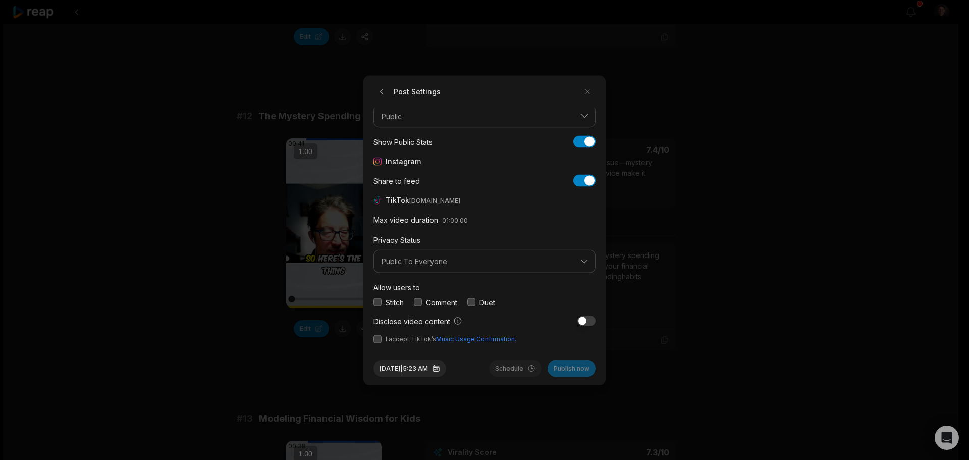
click at [381, 297] on div "Stitch" at bounding box center [388, 302] width 30 height 11
click at [380, 301] on button "button" at bounding box center [377, 302] width 8 height 8
click at [422, 303] on button "button" at bounding box center [418, 302] width 8 height 8
click at [471, 301] on button "button" at bounding box center [471, 302] width 8 height 8
click at [378, 340] on button "button" at bounding box center [377, 338] width 8 height 8
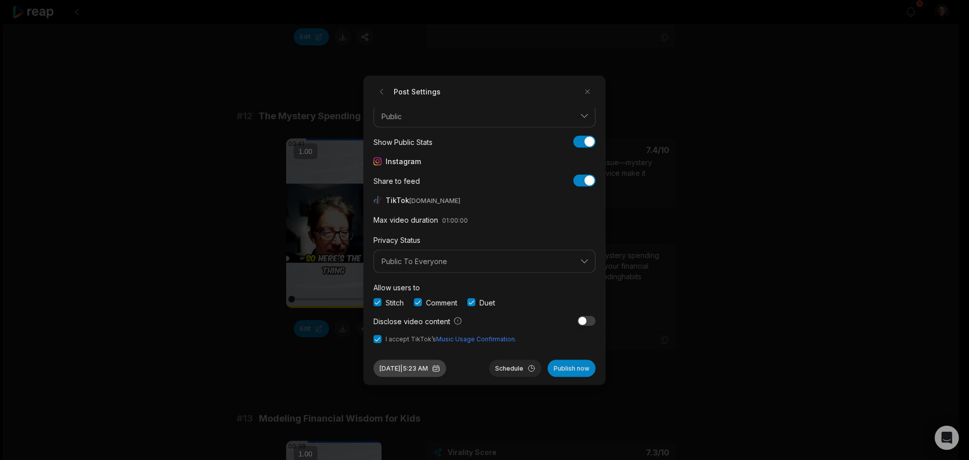
click at [397, 370] on button "[DATE] 5:23 AM" at bounding box center [409, 367] width 73 height 17
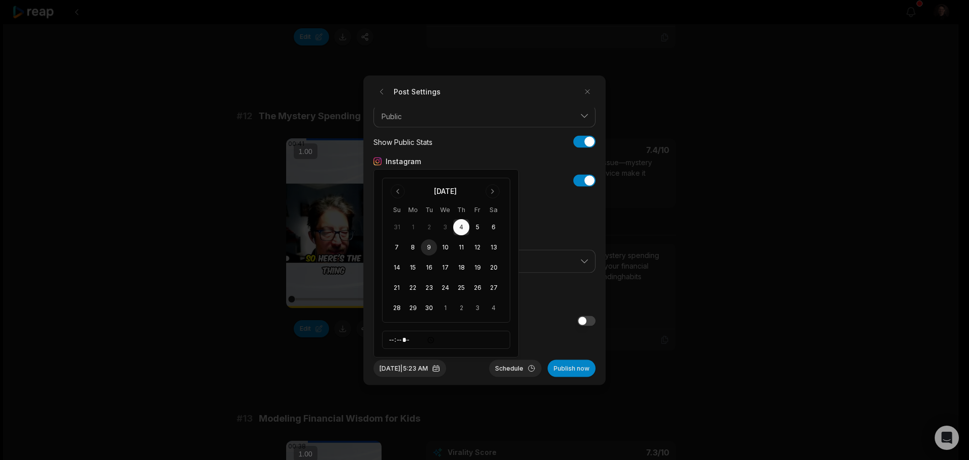
click at [430, 248] on button "9" at bounding box center [429, 247] width 16 height 16
click at [506, 364] on button "Schedule" at bounding box center [515, 367] width 52 height 17
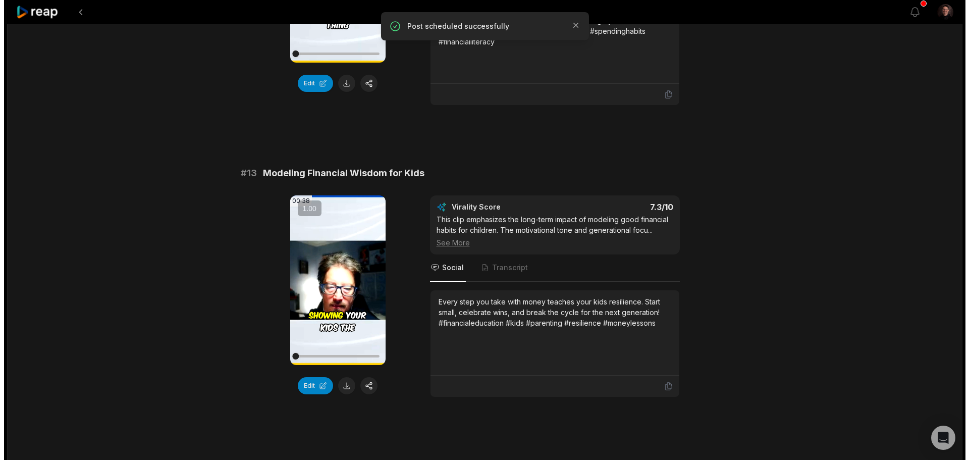
scroll to position [555, 0]
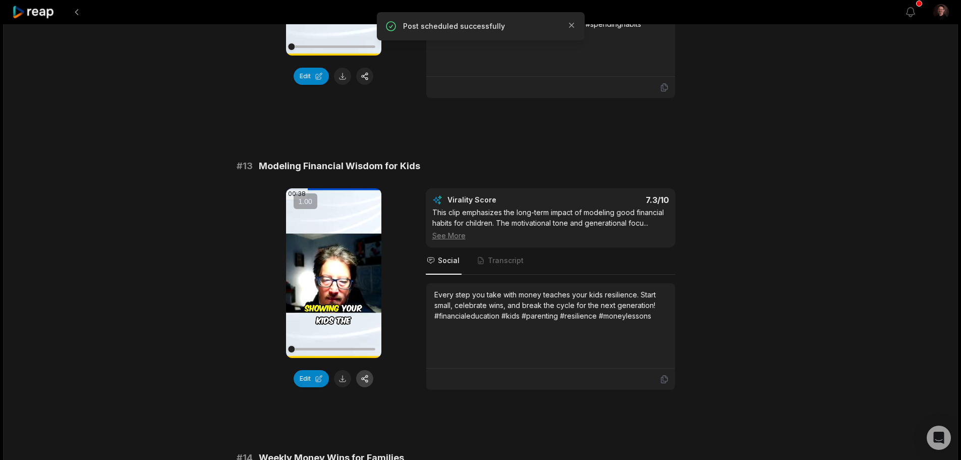
click at [367, 373] on button "button" at bounding box center [364, 378] width 17 height 17
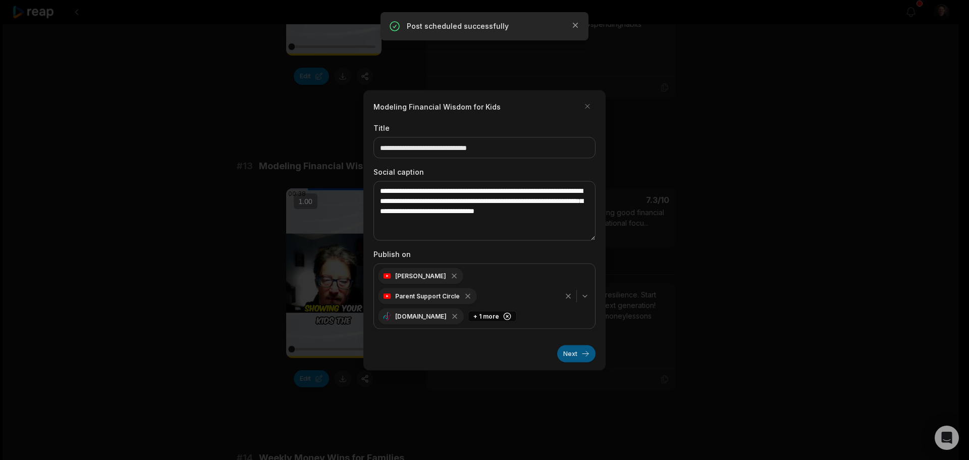
click at [569, 345] on button "Next" at bounding box center [576, 353] width 38 height 17
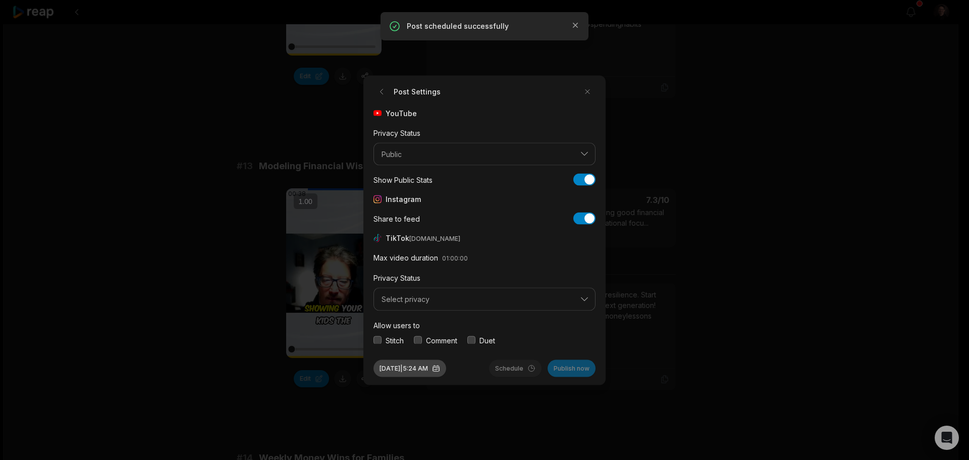
click at [407, 367] on button "[DATE] 5:24 AM" at bounding box center [409, 367] width 73 height 17
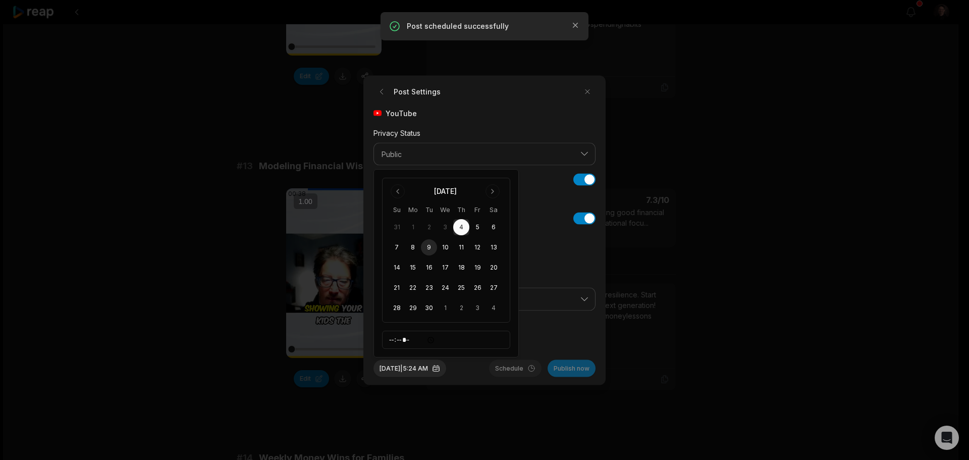
click at [430, 246] on button "9" at bounding box center [429, 247] width 16 height 16
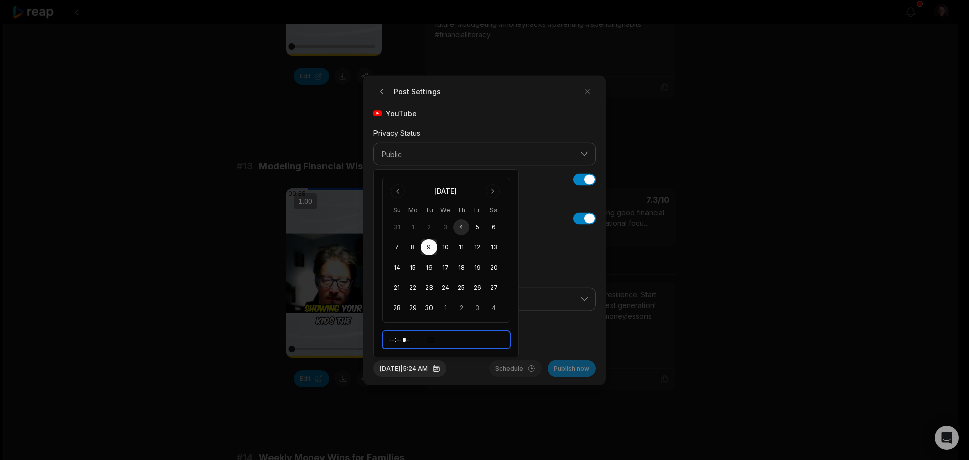
click at [418, 338] on input "*****" at bounding box center [446, 339] width 128 height 18
type input "*****"
click at [535, 326] on div "Allow users to Stitch Comment Duet" at bounding box center [484, 331] width 222 height 27
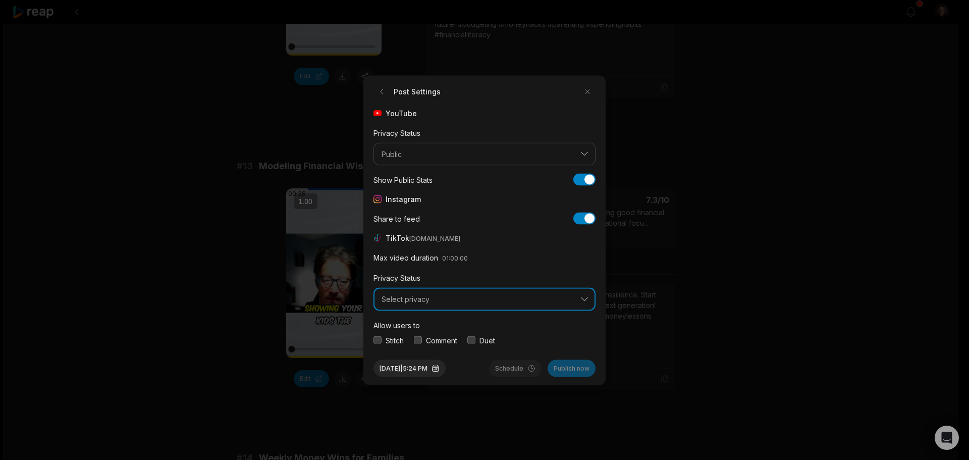
click at [450, 299] on span "Select privacy" at bounding box center [477, 299] width 192 height 9
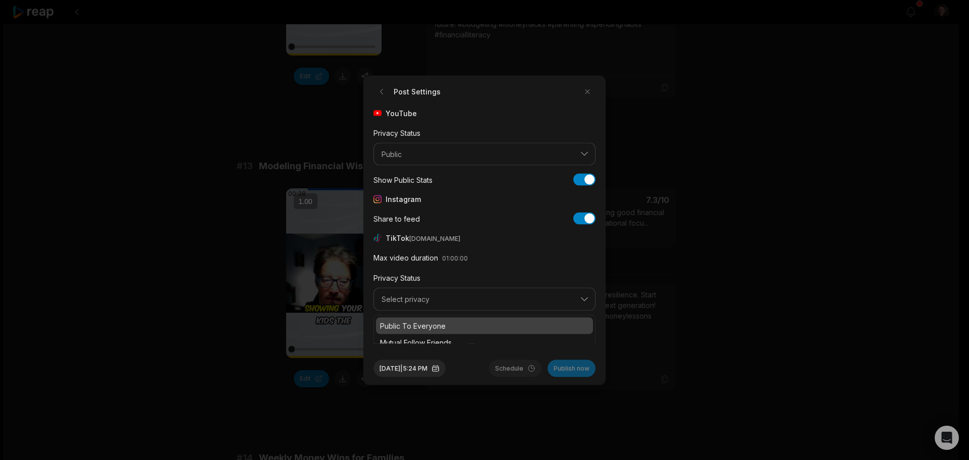
click at [434, 322] on p "Public To Everyone" at bounding box center [484, 325] width 209 height 11
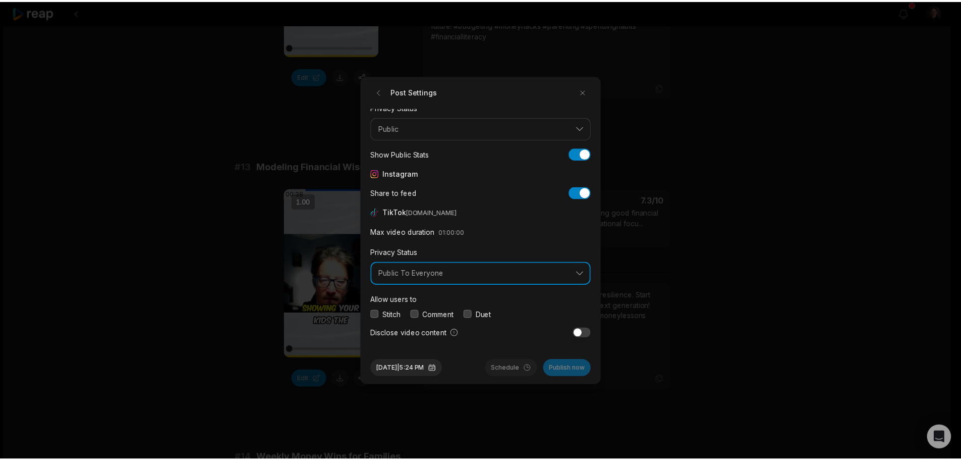
scroll to position [38, 0]
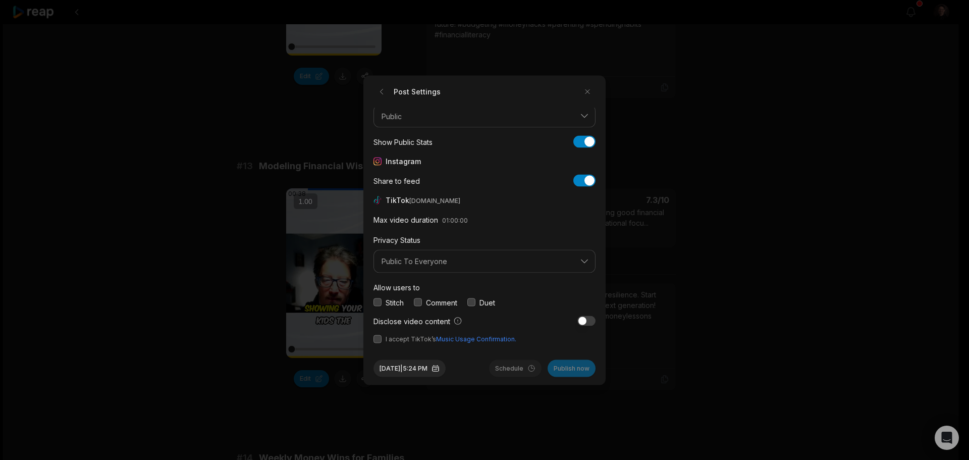
click at [380, 303] on button "button" at bounding box center [377, 302] width 8 height 8
click at [422, 301] on button "button" at bounding box center [418, 302] width 8 height 8
click at [478, 301] on div "Duet" at bounding box center [481, 302] width 28 height 11
drag, startPoint x: 476, startPoint y: 301, endPoint x: 461, endPoint y: 308, distance: 17.0
click at [475, 301] on button "button" at bounding box center [471, 302] width 8 height 8
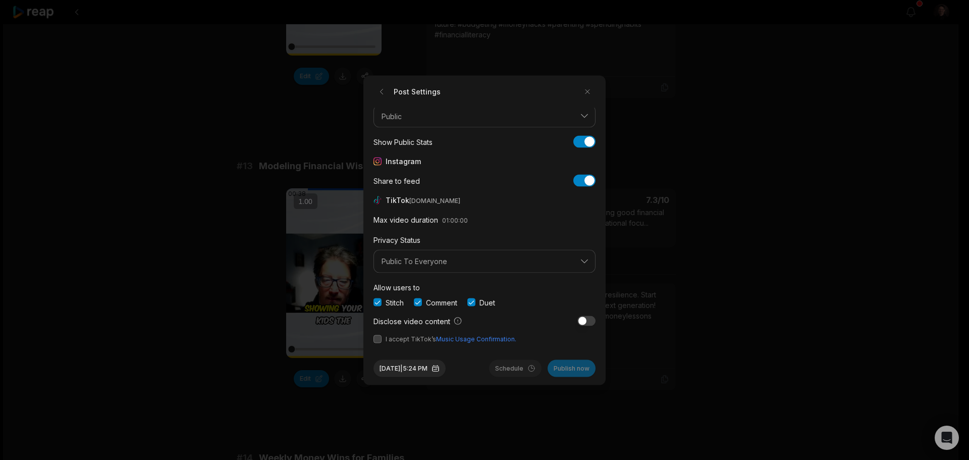
click at [381, 337] on button "button" at bounding box center [377, 338] width 8 height 8
click at [408, 364] on button "[DATE] 5:24 PM" at bounding box center [409, 367] width 72 height 17
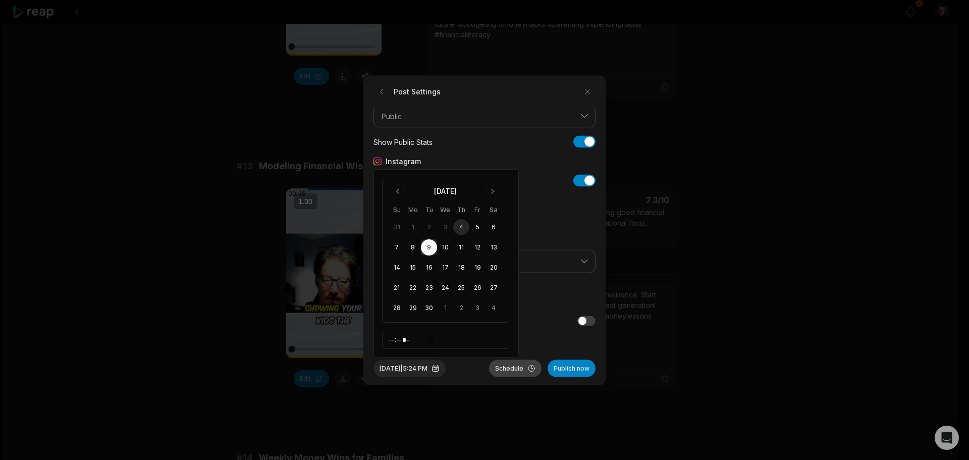
click at [501, 369] on button "Schedule" at bounding box center [515, 367] width 52 height 17
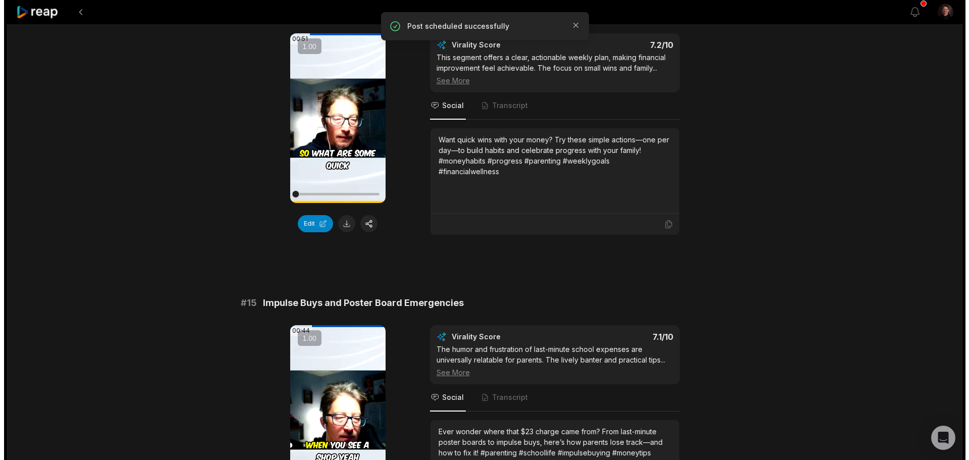
scroll to position [1009, 0]
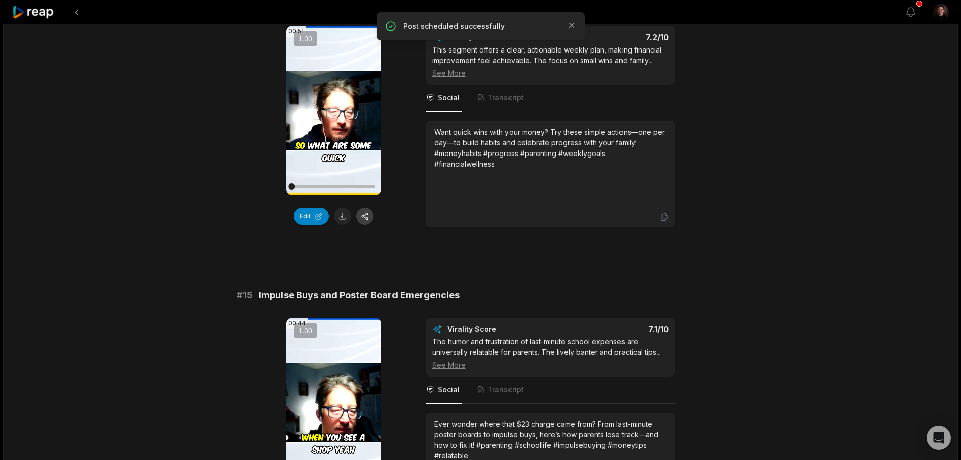
click at [360, 214] on button "button" at bounding box center [364, 215] width 17 height 17
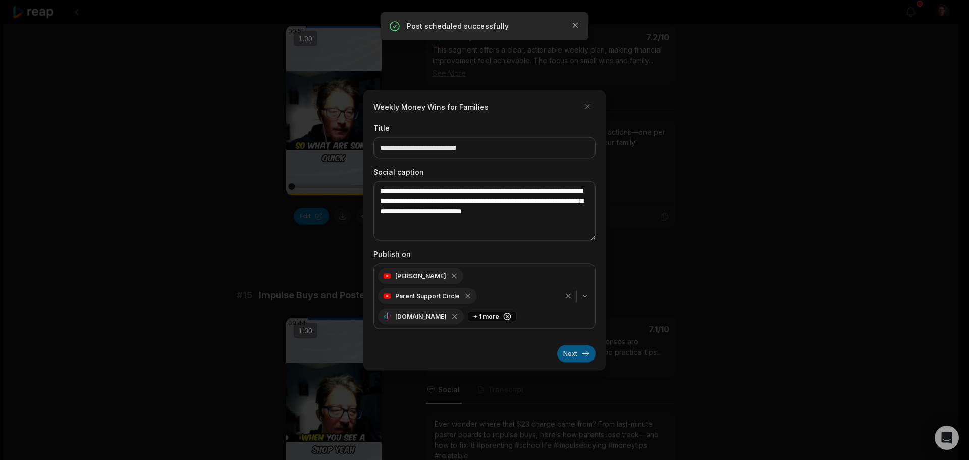
click at [571, 345] on button "Next" at bounding box center [576, 353] width 38 height 17
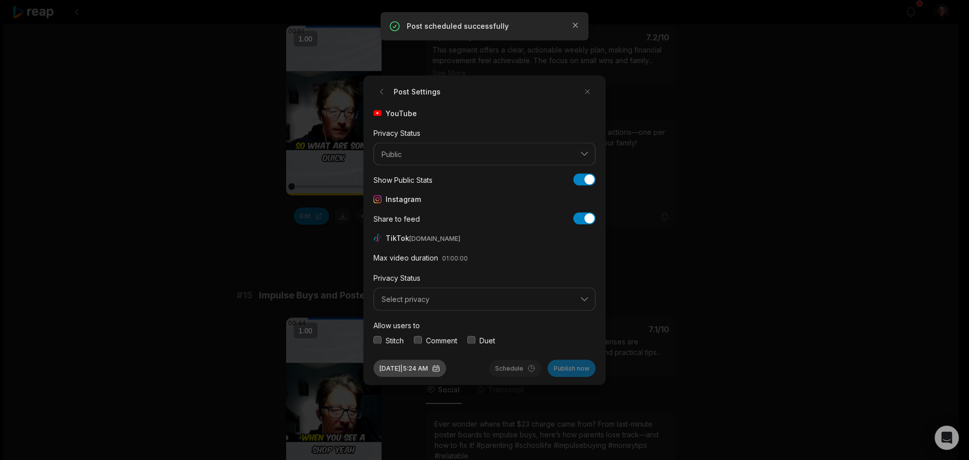
click at [427, 363] on button "[DATE] 5:24 AM" at bounding box center [409, 367] width 73 height 17
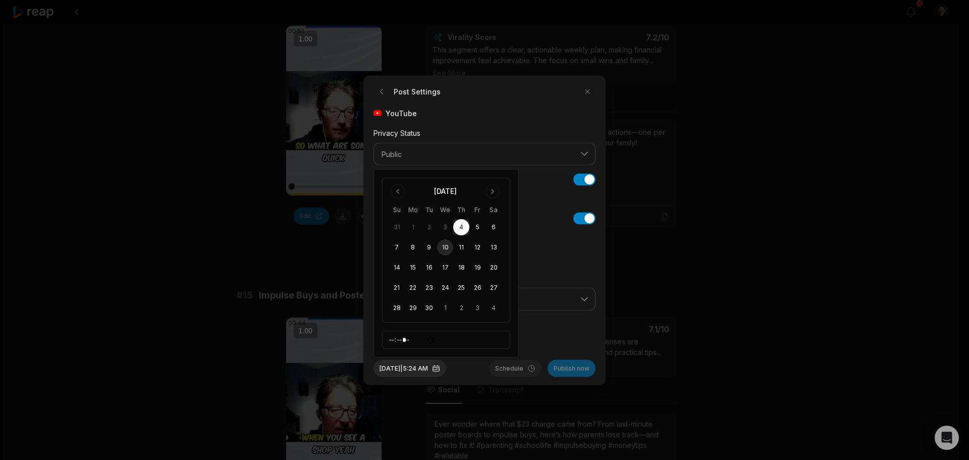
click at [449, 247] on button "10" at bounding box center [445, 247] width 16 height 16
click at [471, 363] on div "[DATE] 5:24 AM Schedule Publish now" at bounding box center [484, 363] width 222 height 25
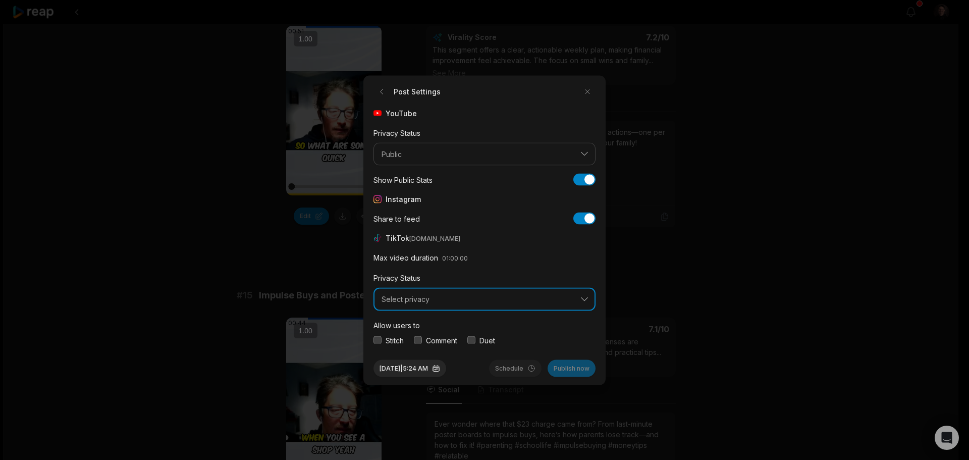
click at [438, 299] on span "Select privacy" at bounding box center [477, 299] width 192 height 9
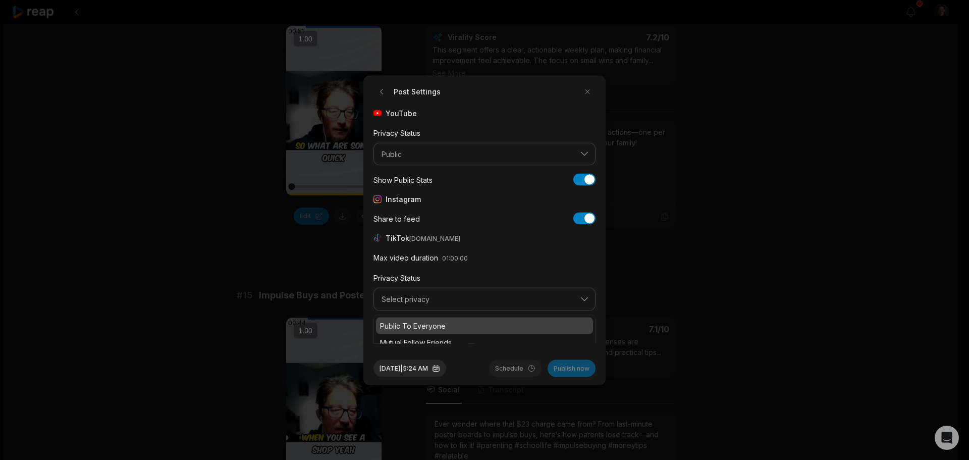
click at [441, 320] on p "Public To Everyone" at bounding box center [484, 325] width 209 height 11
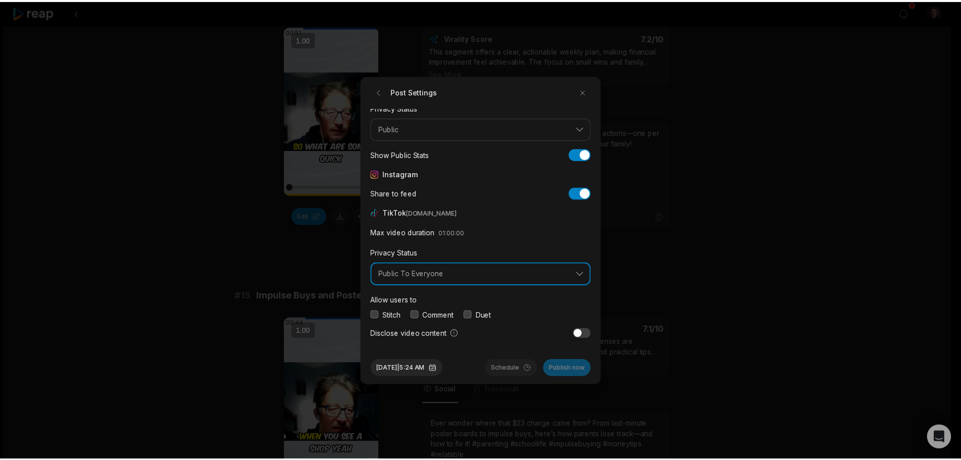
scroll to position [38, 0]
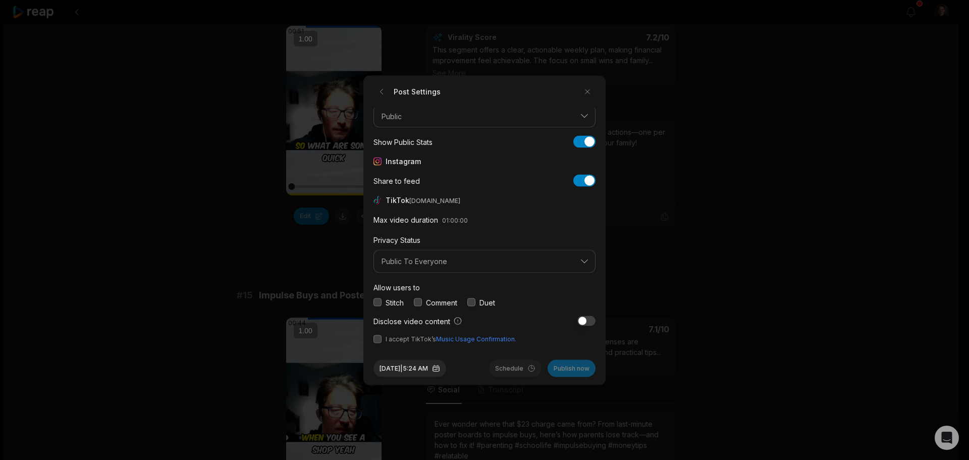
click at [376, 338] on button "button" at bounding box center [377, 338] width 8 height 8
click at [376, 301] on button "button" at bounding box center [377, 302] width 8 height 8
click at [420, 300] on button "button" at bounding box center [418, 302] width 8 height 8
click at [471, 300] on button "button" at bounding box center [471, 302] width 8 height 8
click at [508, 366] on button "Schedule" at bounding box center [515, 367] width 52 height 17
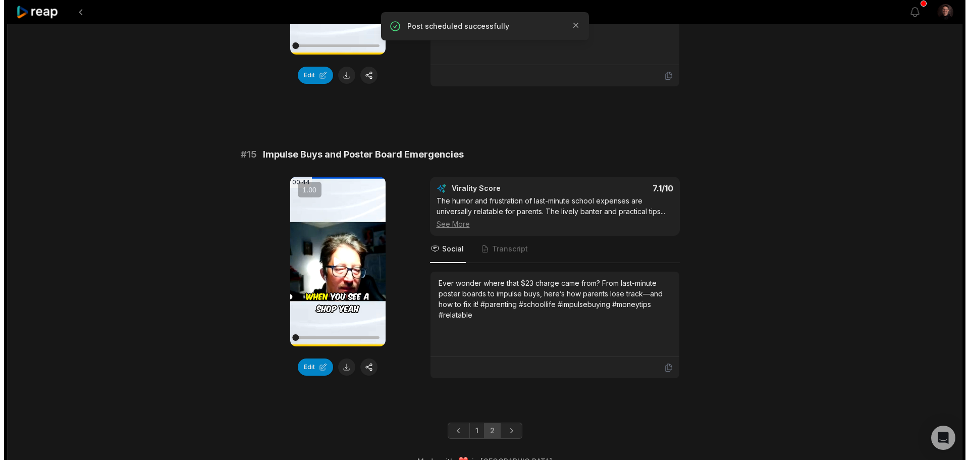
scroll to position [1169, 0]
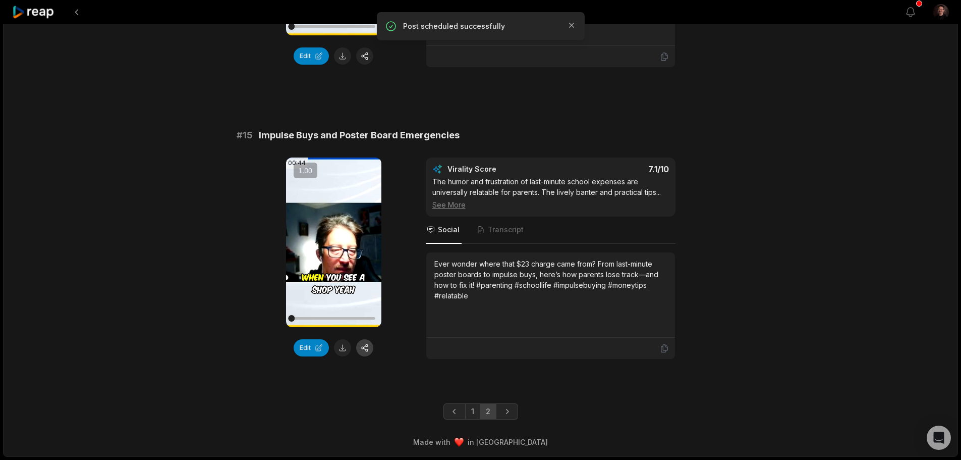
click at [369, 342] on button "button" at bounding box center [364, 347] width 17 height 17
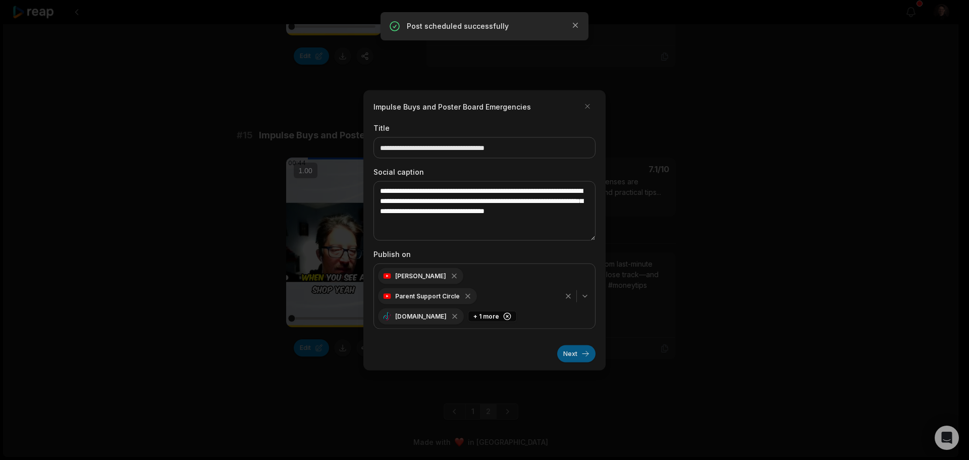
click at [566, 346] on button "Next" at bounding box center [576, 353] width 38 height 17
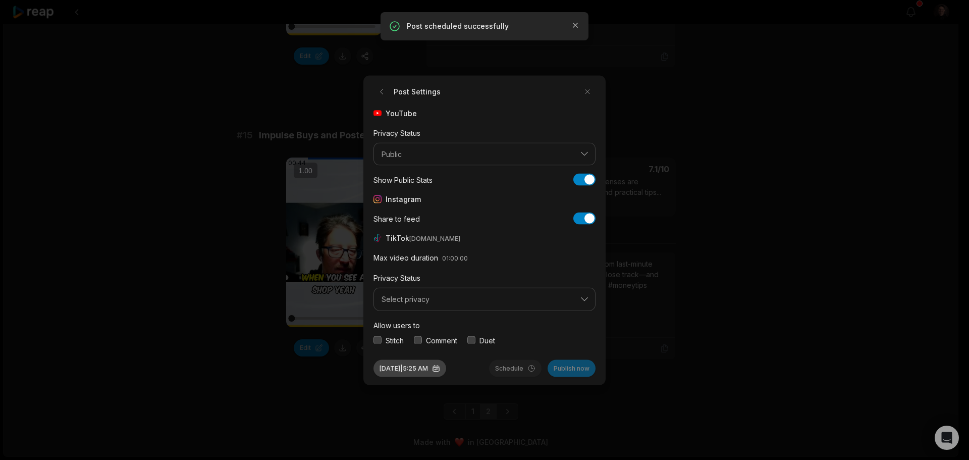
click at [417, 360] on button "[DATE] 5:25 AM" at bounding box center [409, 367] width 73 height 17
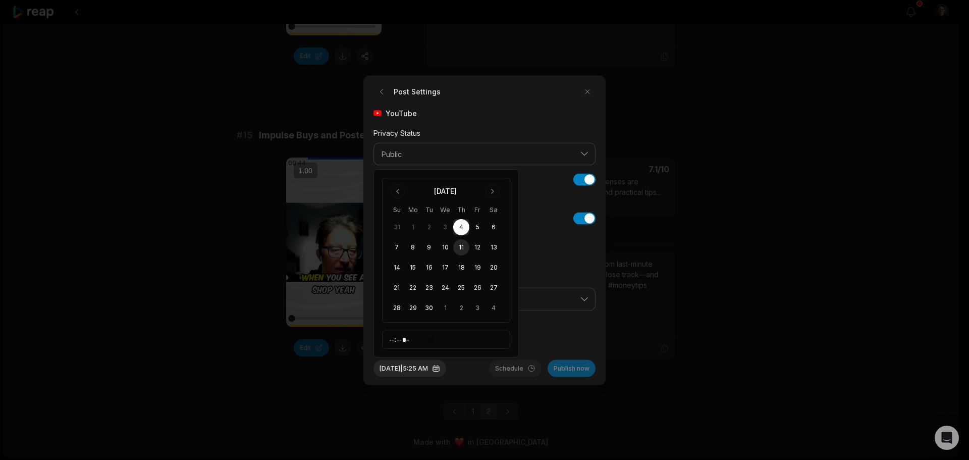
click at [463, 246] on button "11" at bounding box center [461, 247] width 16 height 16
drag, startPoint x: 478, startPoint y: 368, endPoint x: 468, endPoint y: 346, distance: 24.6
click at [478, 367] on div "[DATE] 5:25 AM Schedule Publish now" at bounding box center [484, 363] width 222 height 25
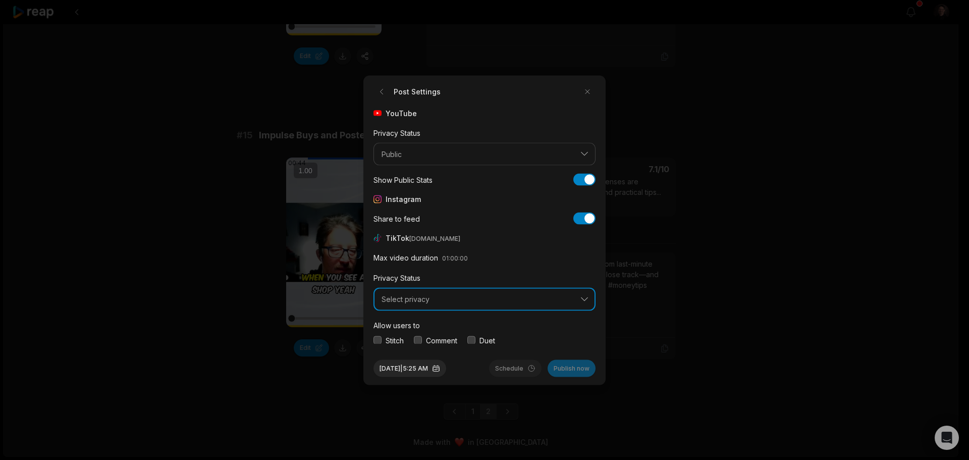
click at [444, 296] on span "Select privacy" at bounding box center [477, 299] width 192 height 9
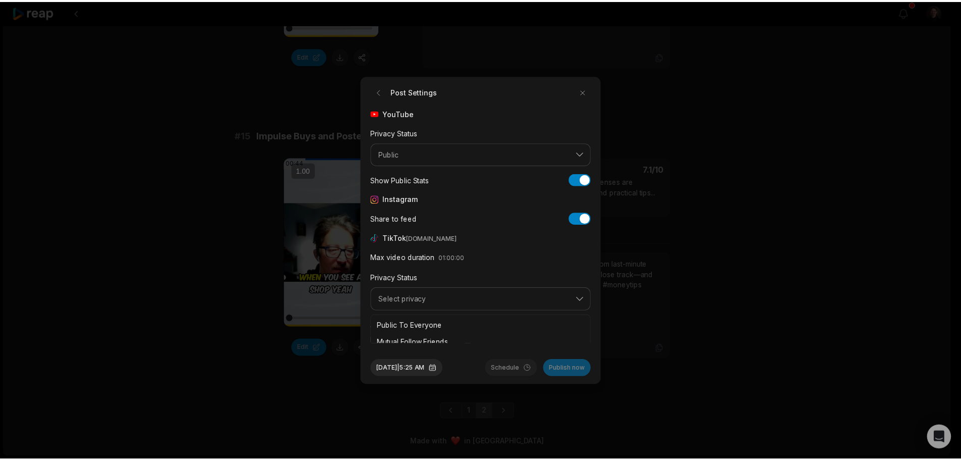
scroll to position [38, 0]
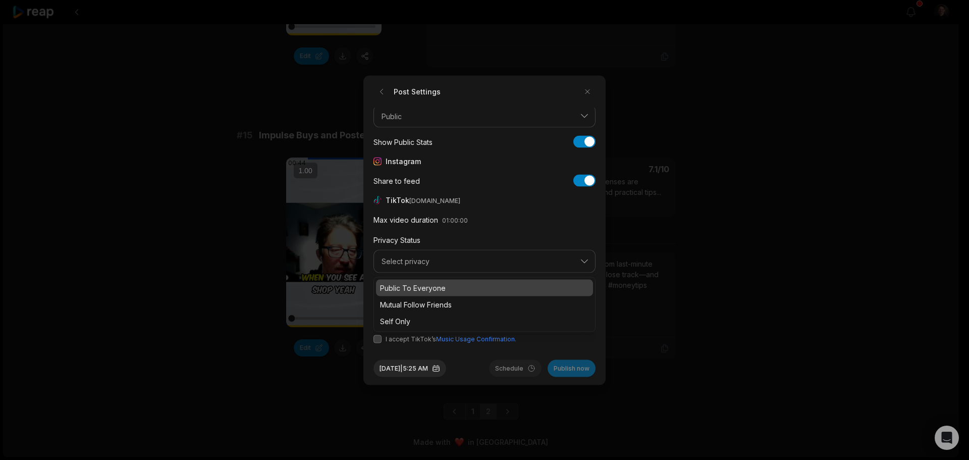
click at [442, 289] on p "Public To Everyone" at bounding box center [484, 287] width 209 height 11
click at [379, 299] on button "button" at bounding box center [377, 302] width 8 height 8
click at [422, 301] on button "button" at bounding box center [418, 302] width 8 height 8
click at [472, 302] on button "button" at bounding box center [471, 302] width 8 height 8
click at [378, 337] on button "button" at bounding box center [377, 338] width 8 height 8
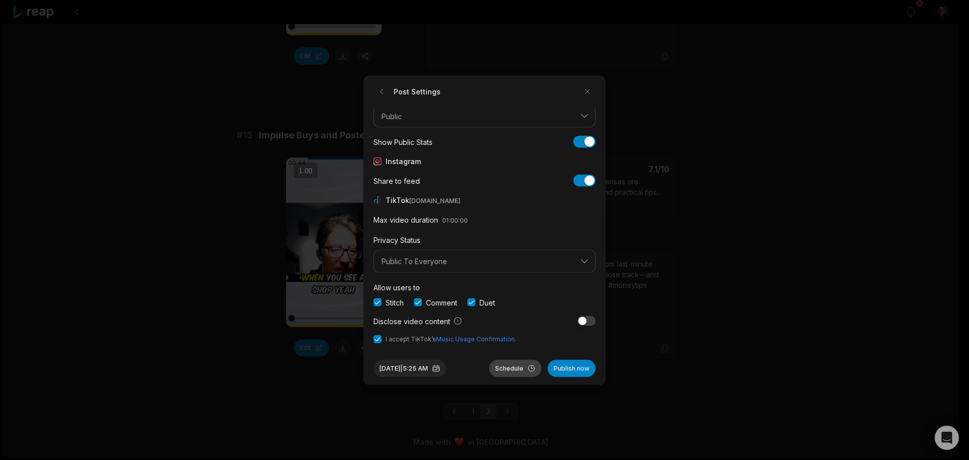
click at [494, 364] on button "Schedule" at bounding box center [515, 367] width 52 height 17
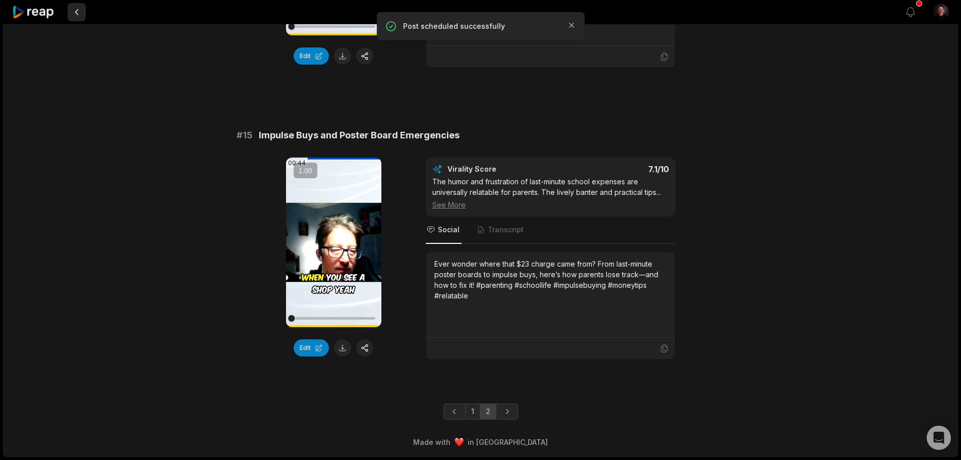
click at [79, 11] on button at bounding box center [77, 12] width 18 height 18
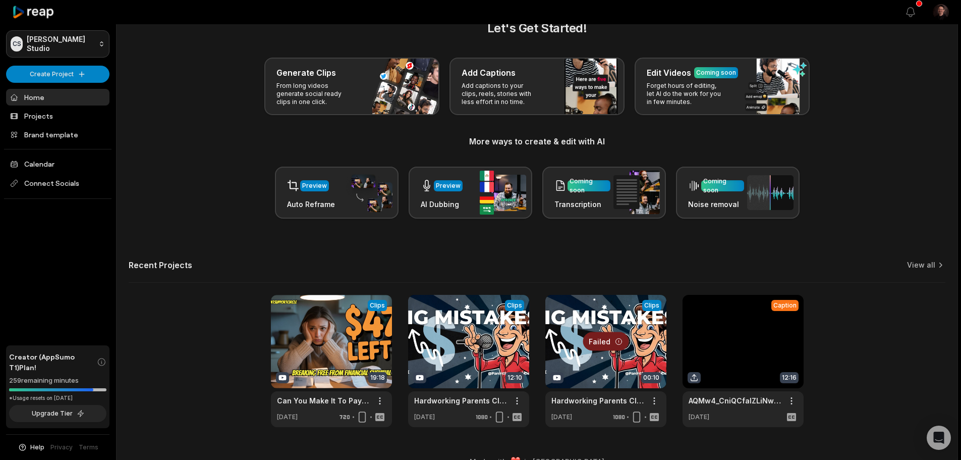
scroll to position [44, 0]
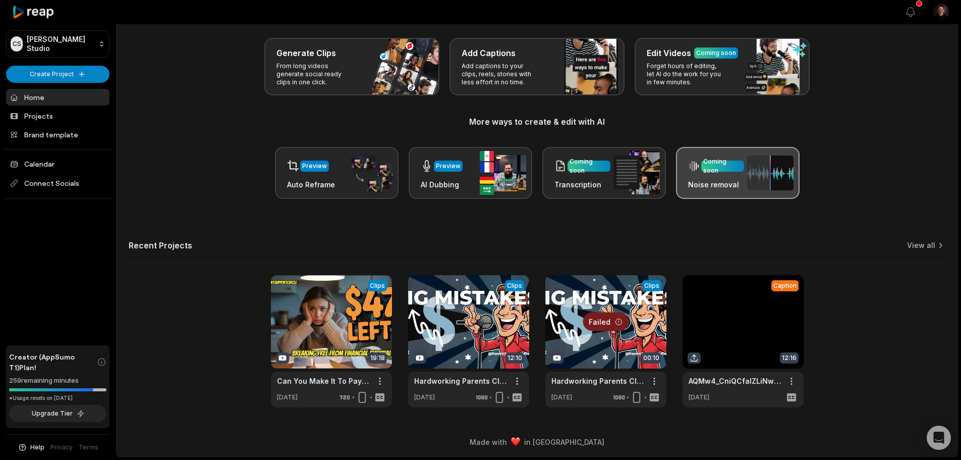
click at [729, 167] on div "Coming soon" at bounding box center [722, 166] width 39 height 18
